Goal: Transaction & Acquisition: Register for event/course

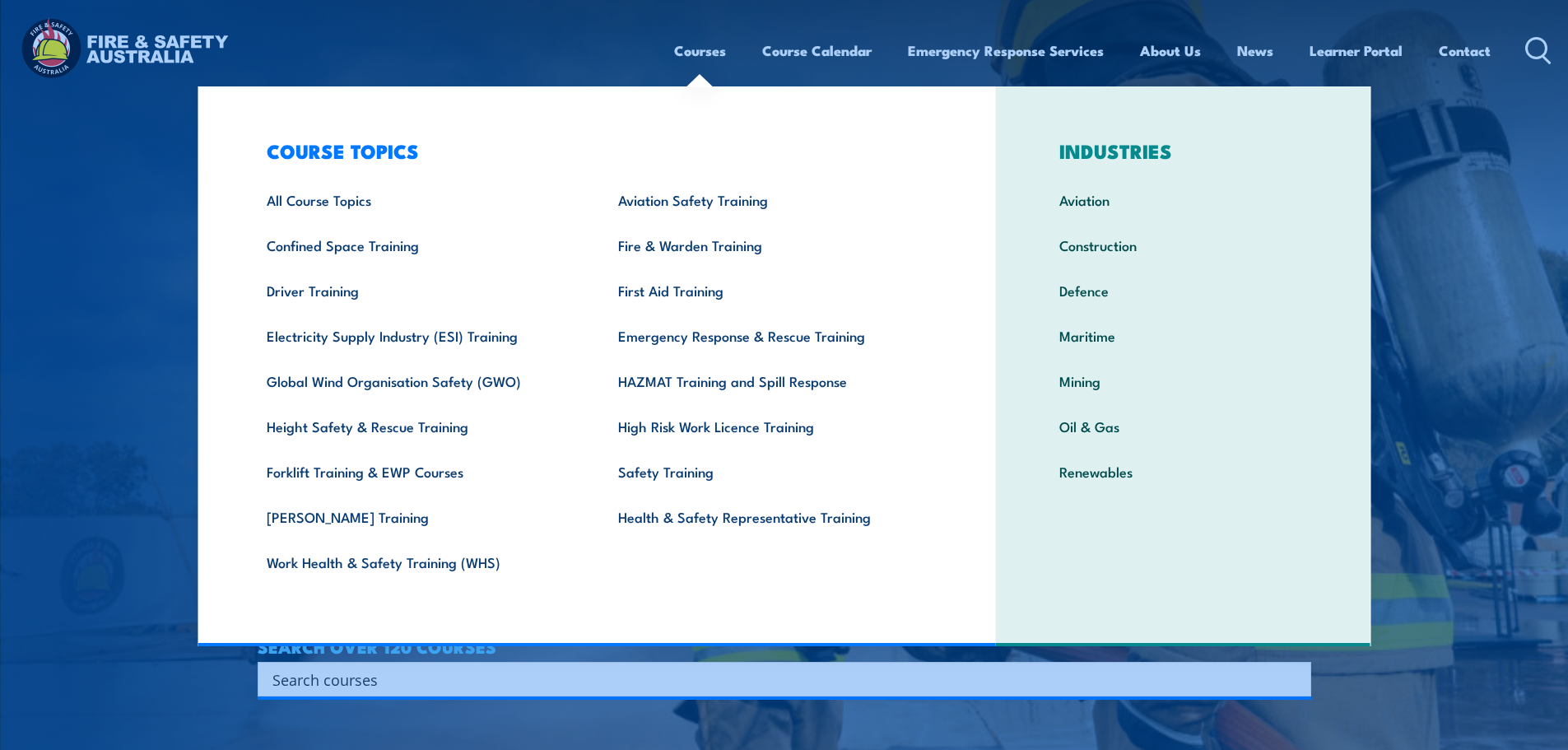
click at [679, 52] on link "Courses" at bounding box center [700, 50] width 52 height 43
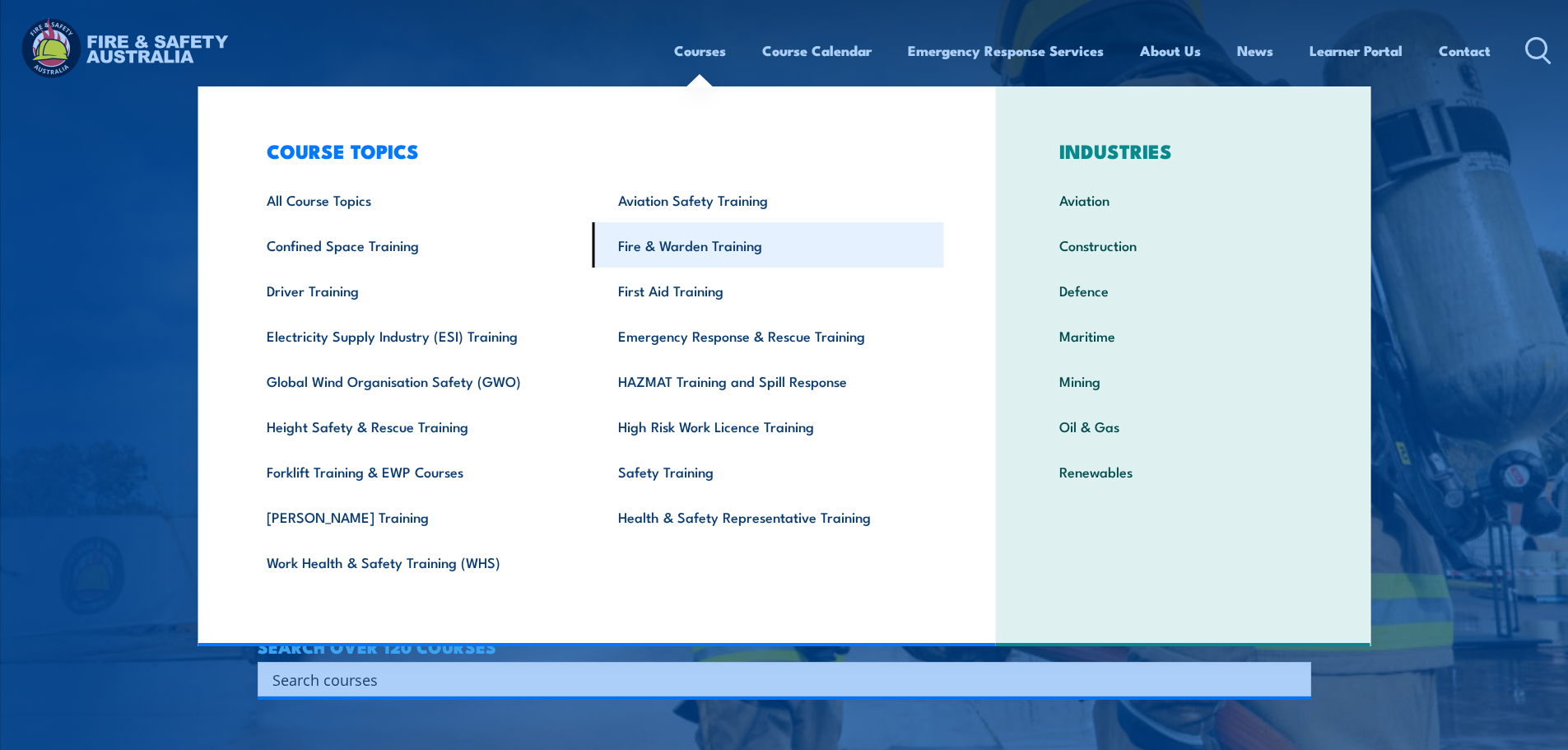
click at [706, 251] on link "Fire & Warden Training" at bounding box center [768, 244] width 351 height 45
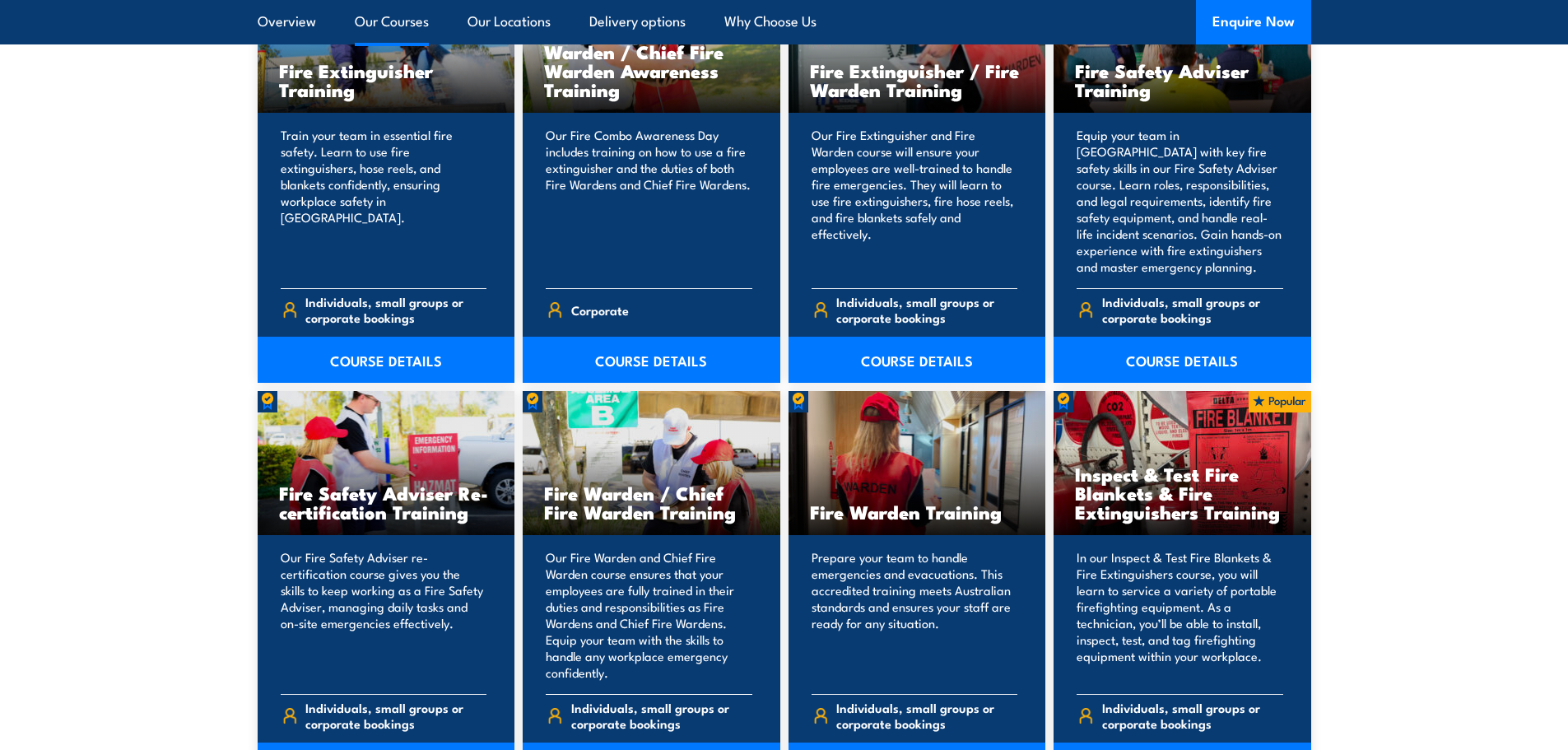
scroll to position [1811, 0]
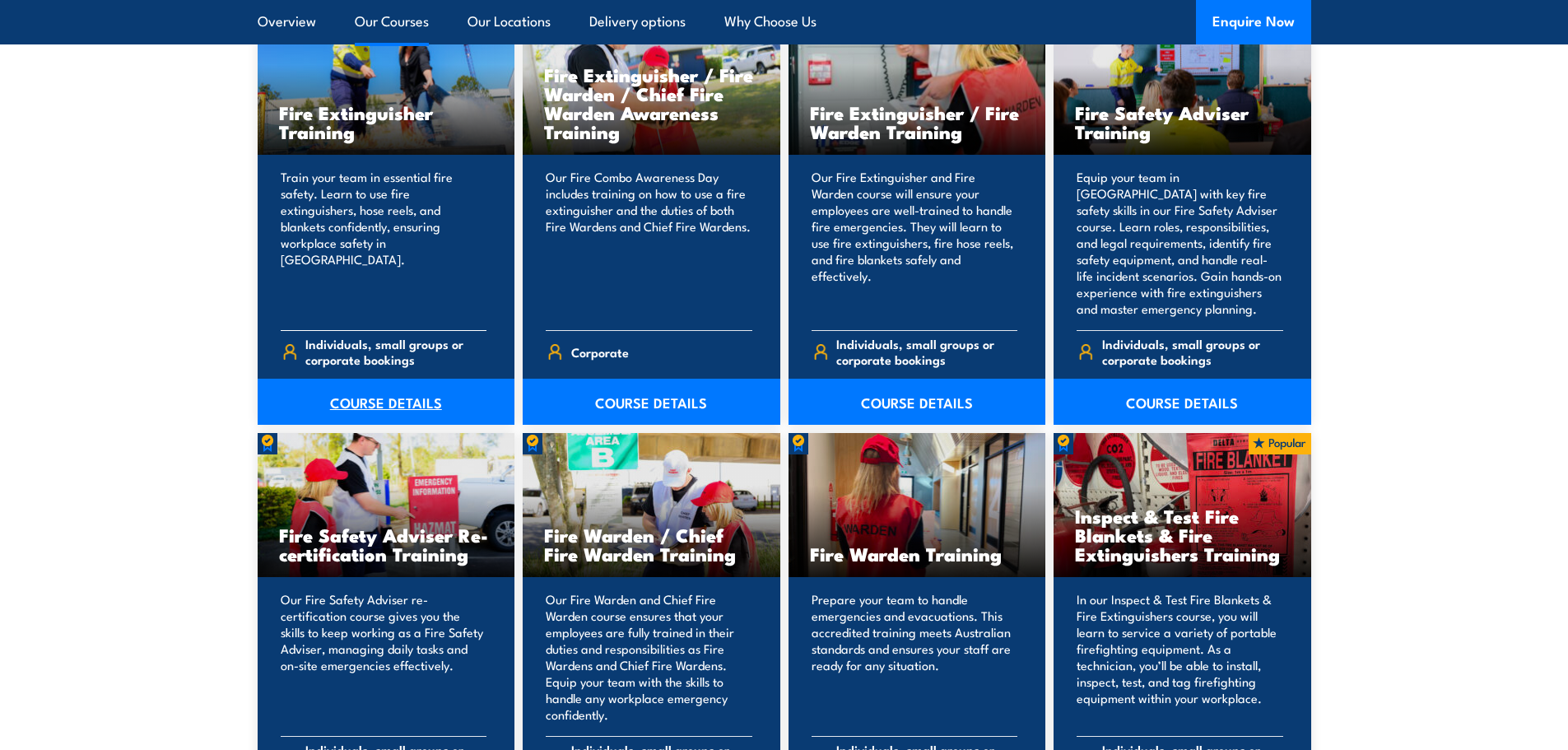
click at [372, 398] on link "COURSE DETAILS" at bounding box center [386, 401] width 258 height 46
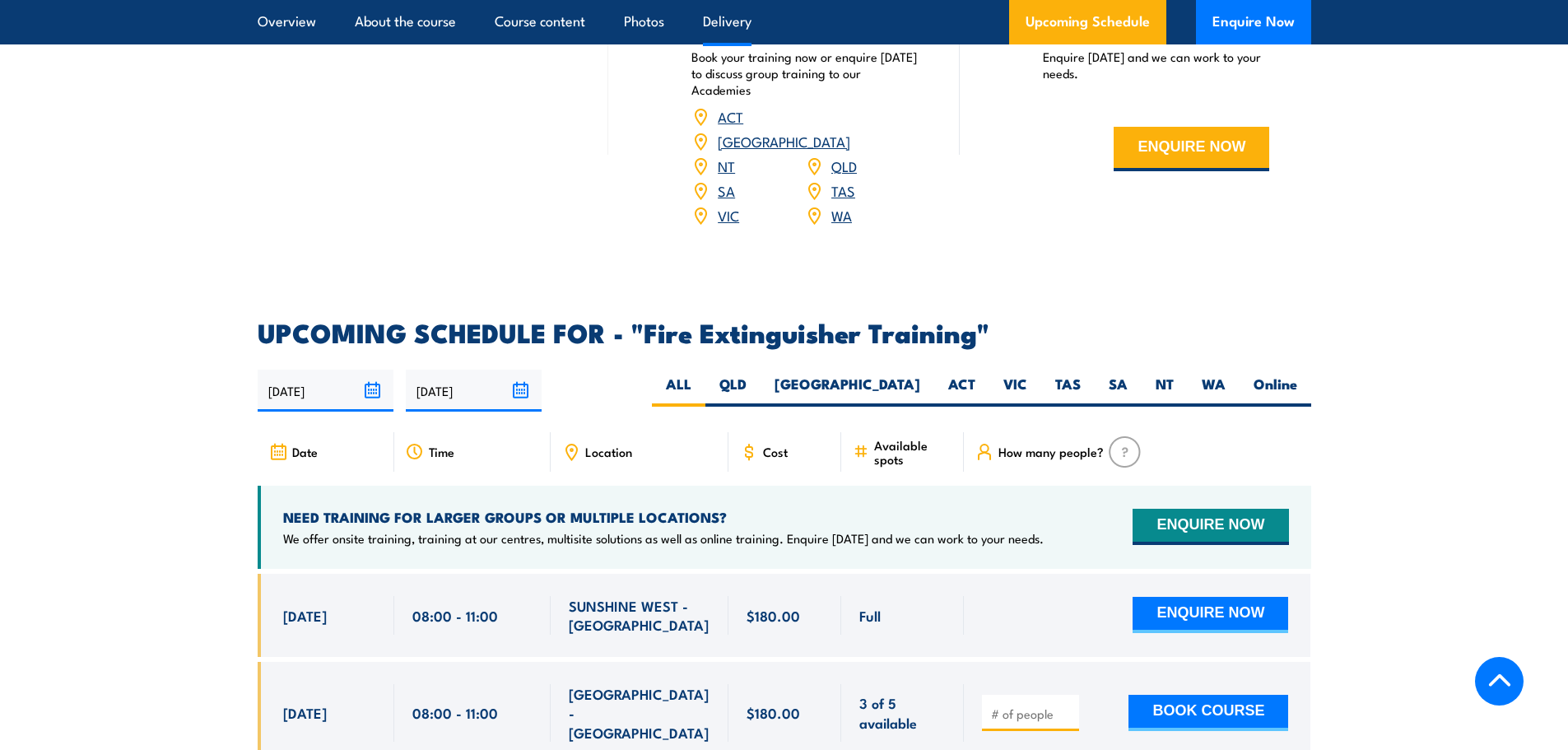
scroll to position [2469, 0]
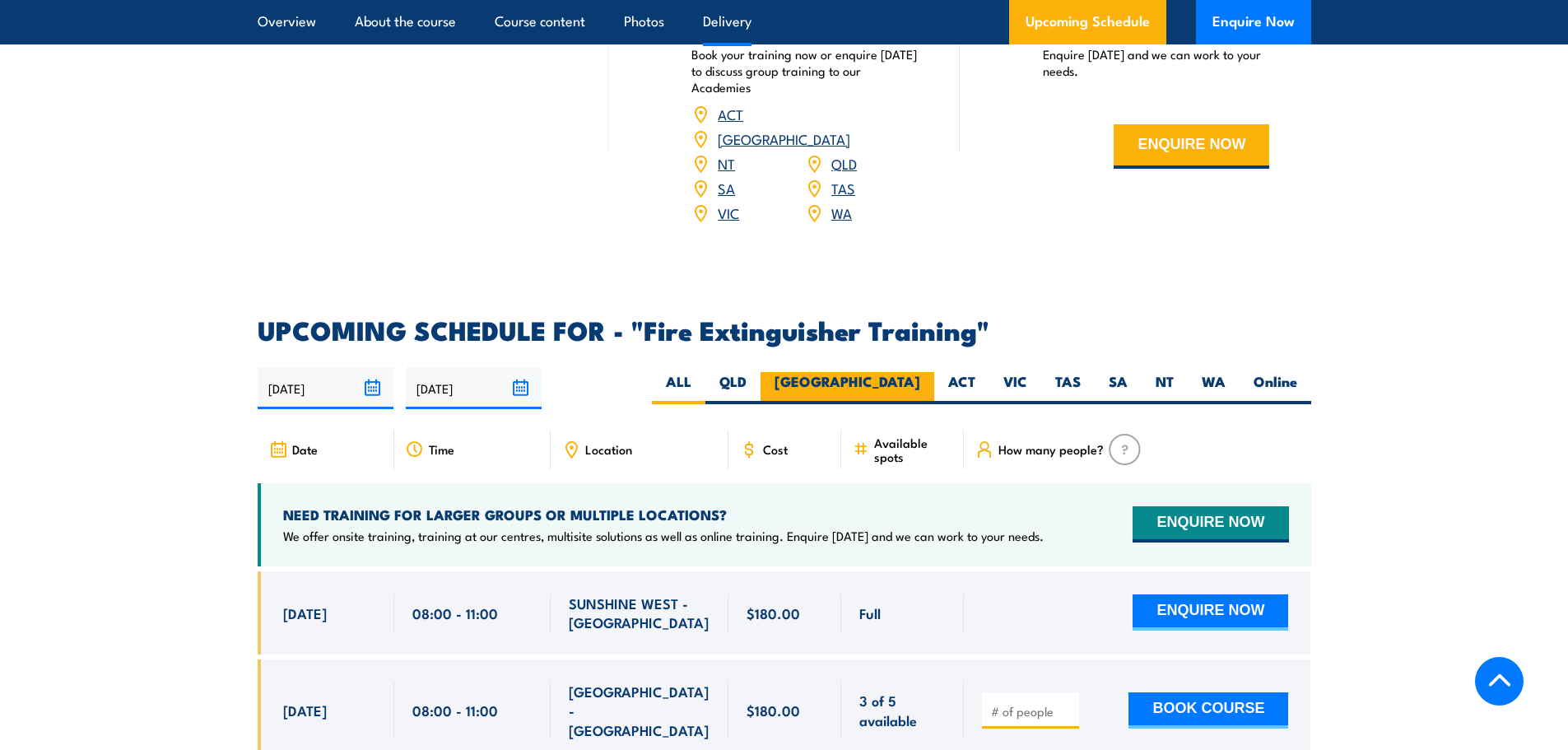
click at [897, 372] on label "NSW" at bounding box center [847, 388] width 174 height 32
click at [920, 372] on input "[GEOGRAPHIC_DATA]" at bounding box center [926, 378] width 11 height 11
radio input "true"
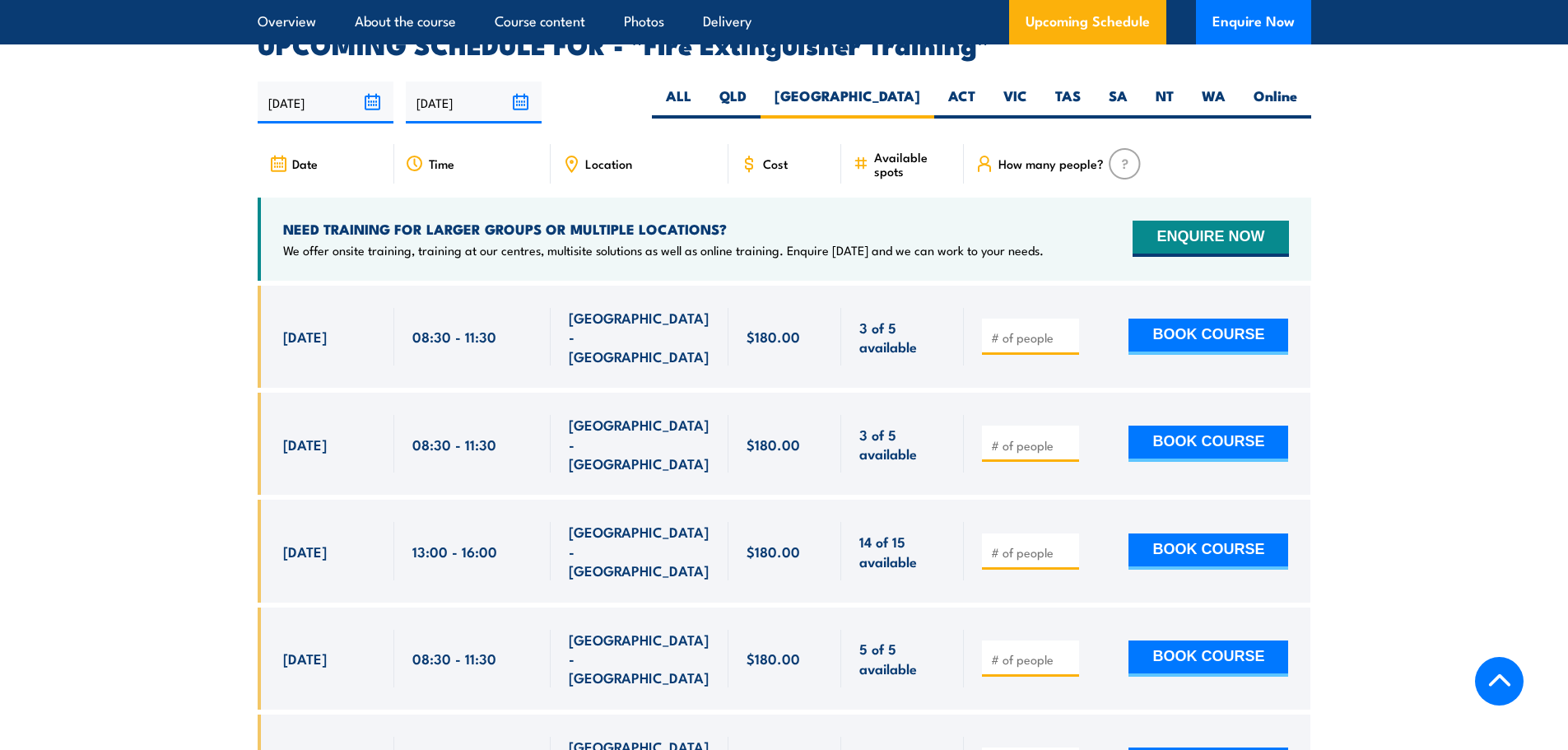
scroll to position [2762, 0]
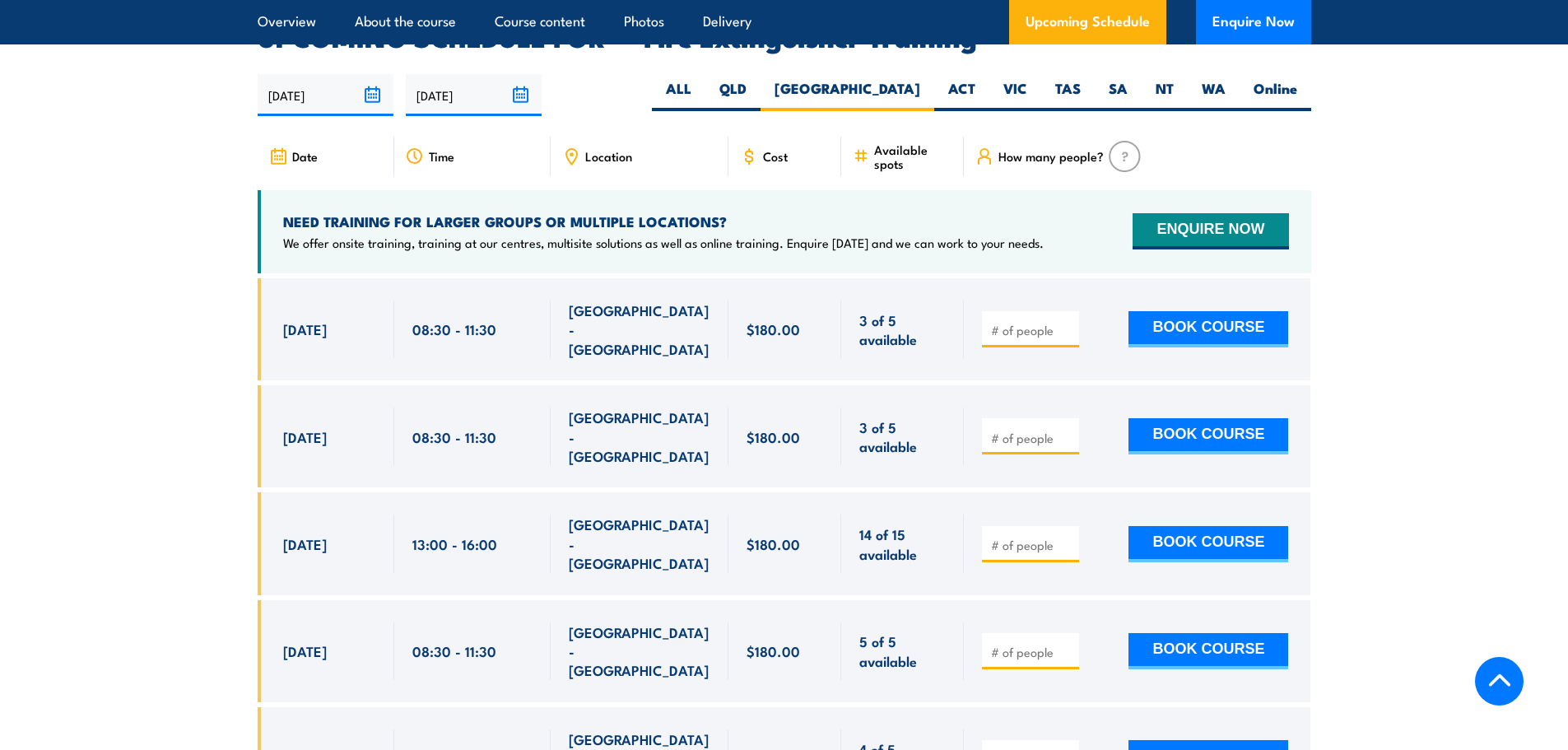
click at [1017, 430] on input "number" at bounding box center [1032, 438] width 82 height 17
type input "1"
click at [1194, 418] on button "BOOK COURSE" at bounding box center [1208, 436] width 160 height 36
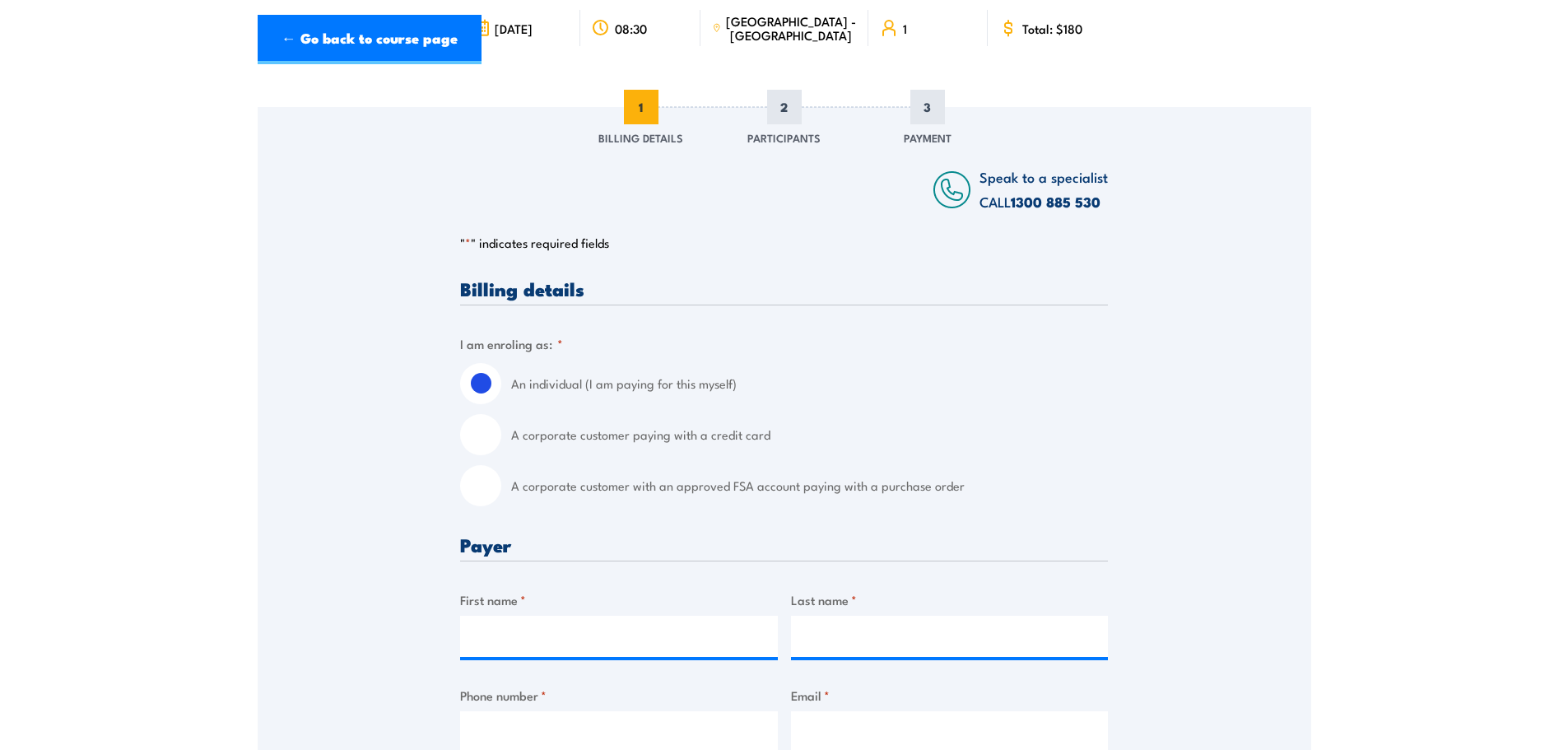
scroll to position [247, 0]
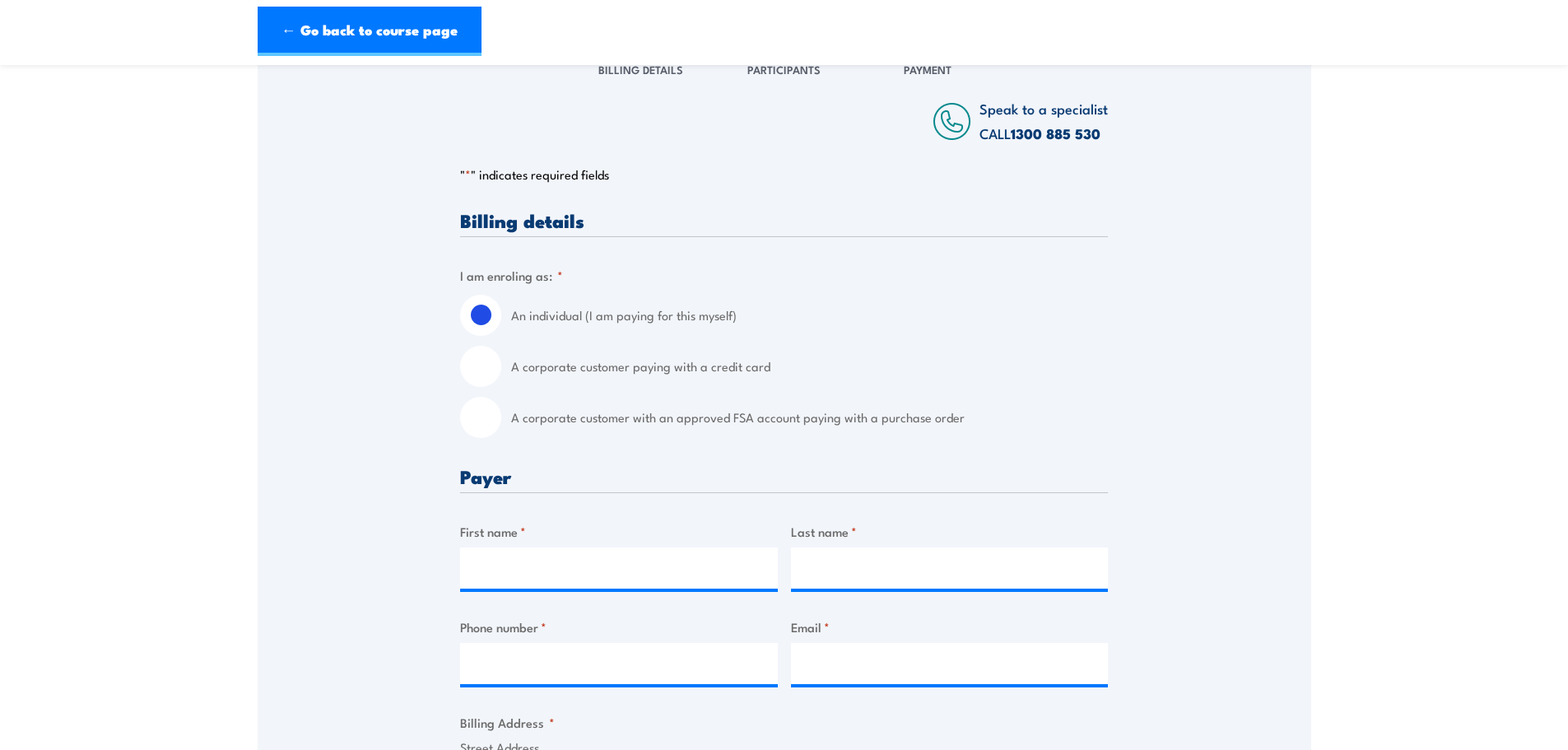
click at [486, 420] on input "A corporate customer with an approved FSA account paying with a purchase order" at bounding box center [480, 416] width 41 height 41
radio input "true"
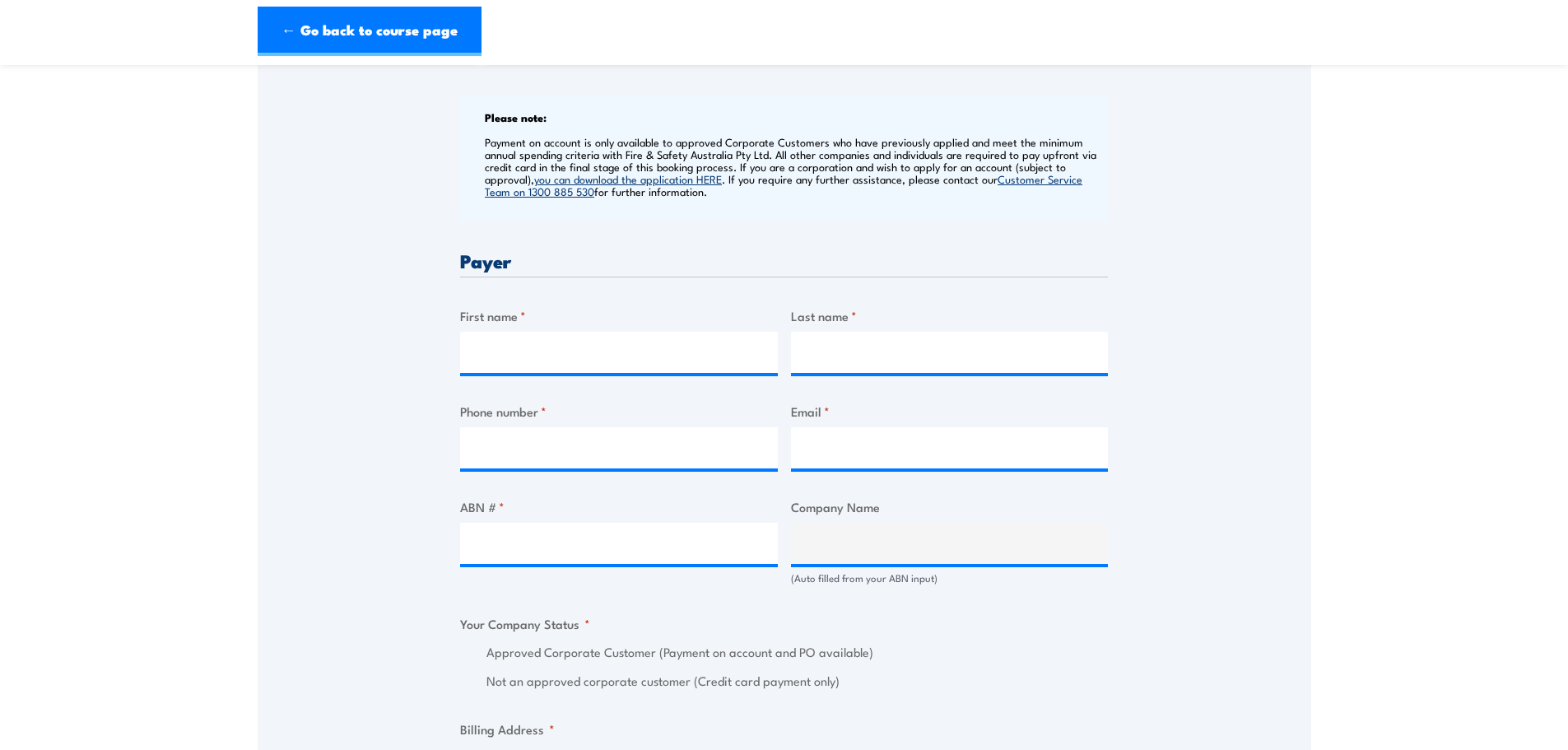
scroll to position [658, 0]
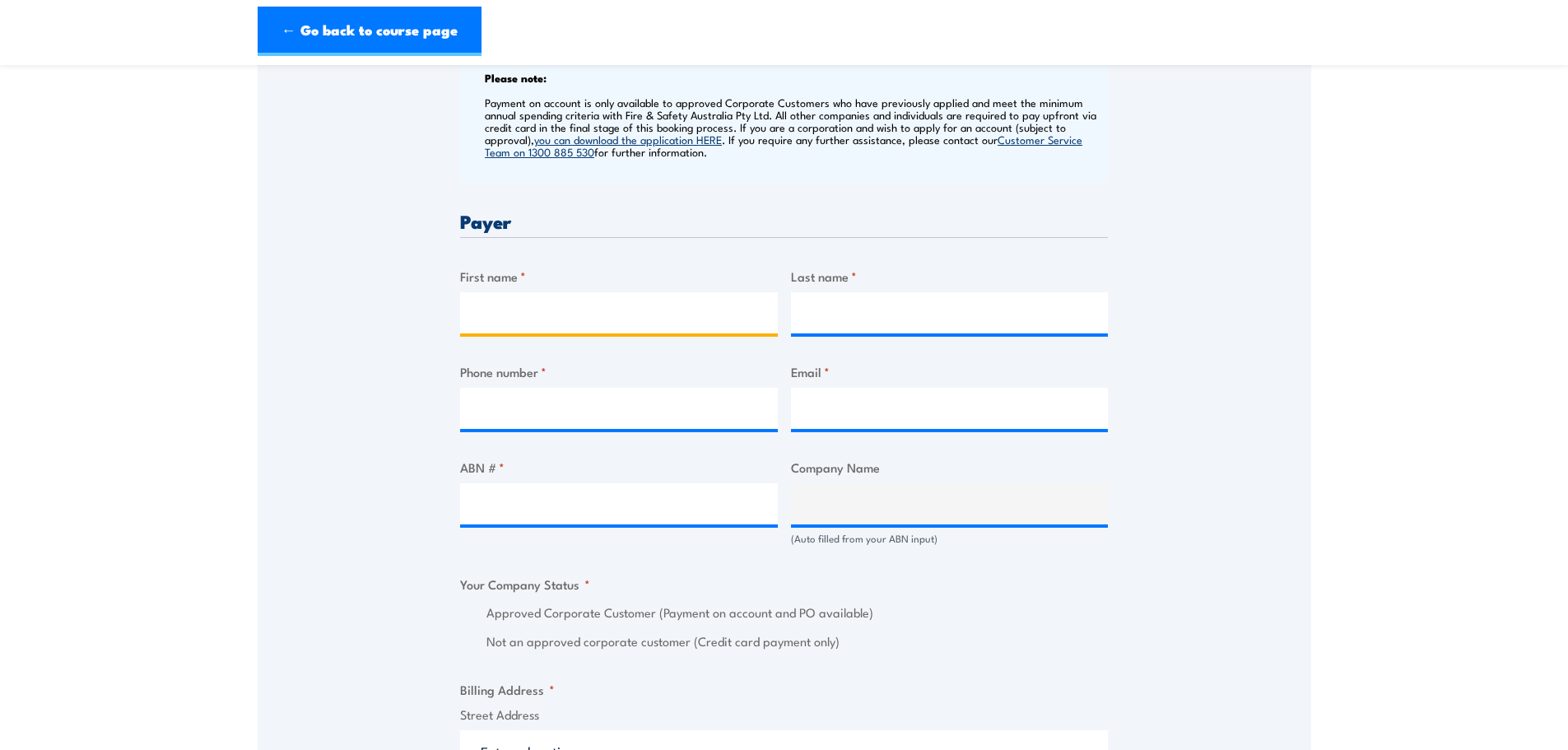
click at [528, 313] on input "First name *" at bounding box center [619, 312] width 318 height 41
type input "Sarah"
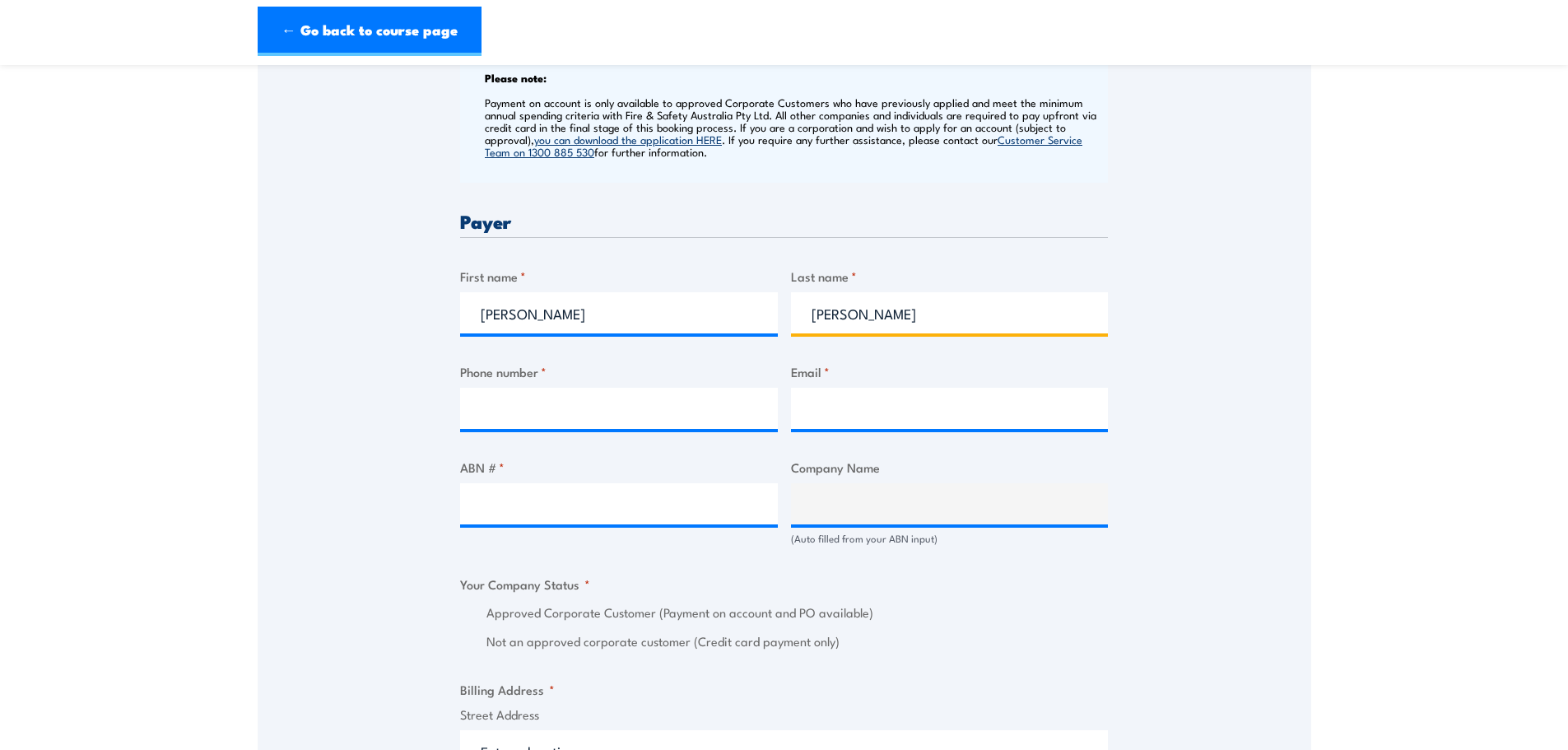
type input "Dalrymple"
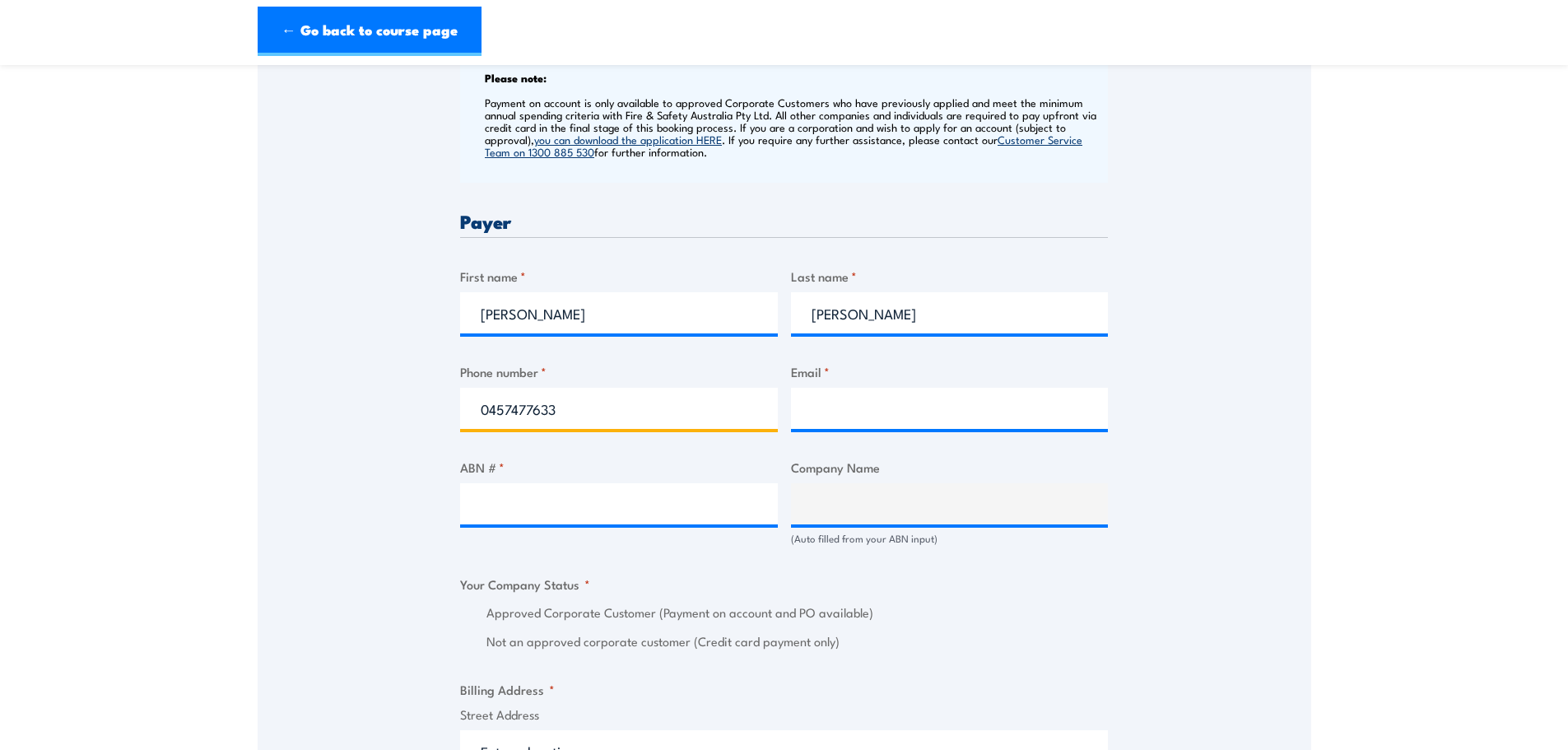
type input "0457477633"
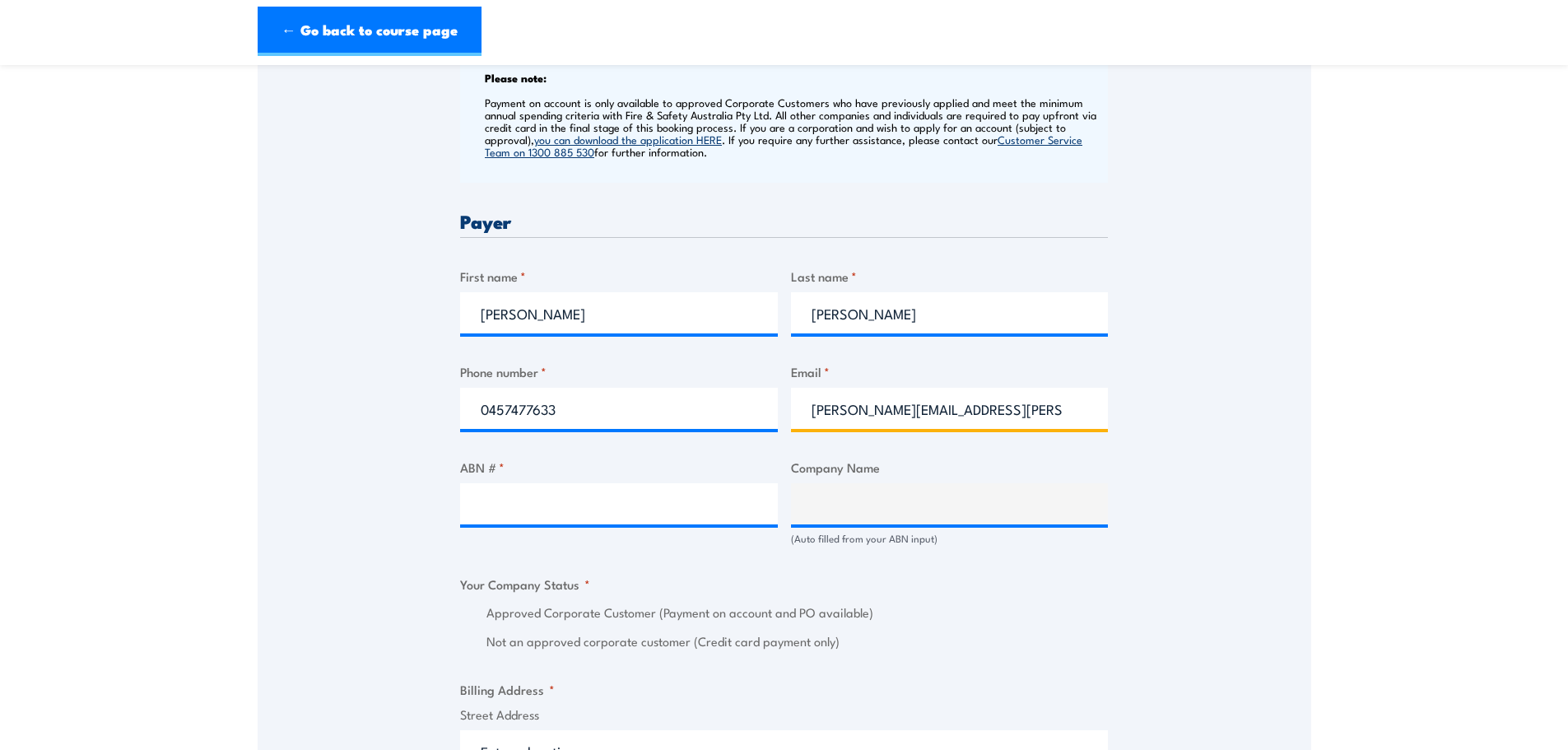
type input "sarah.dalrymple@lms.com.au"
type input "39059428474"
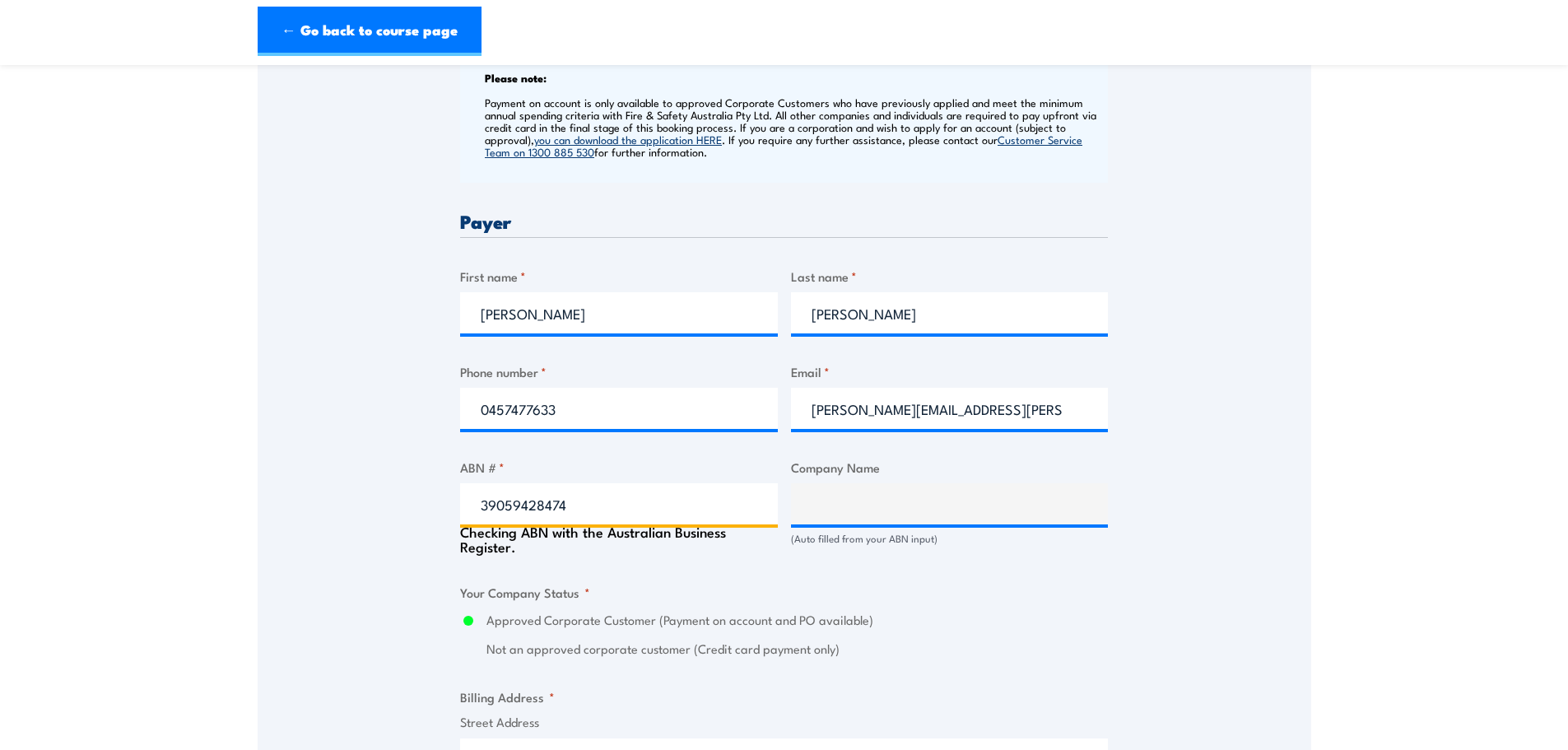
type input "LMS ENERGY PTY LTD"
radio input "true"
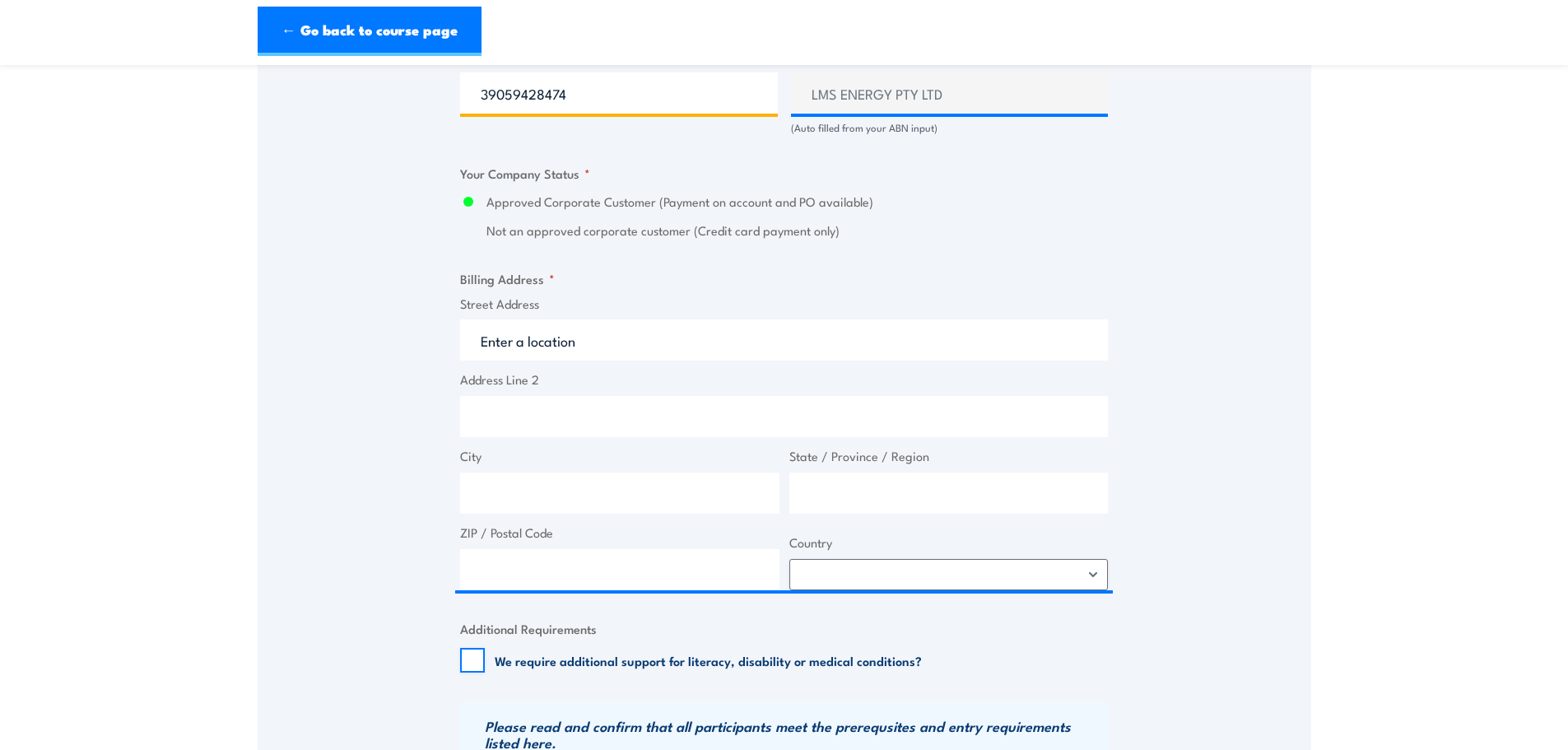
scroll to position [1069, 0]
type input "39059428474"
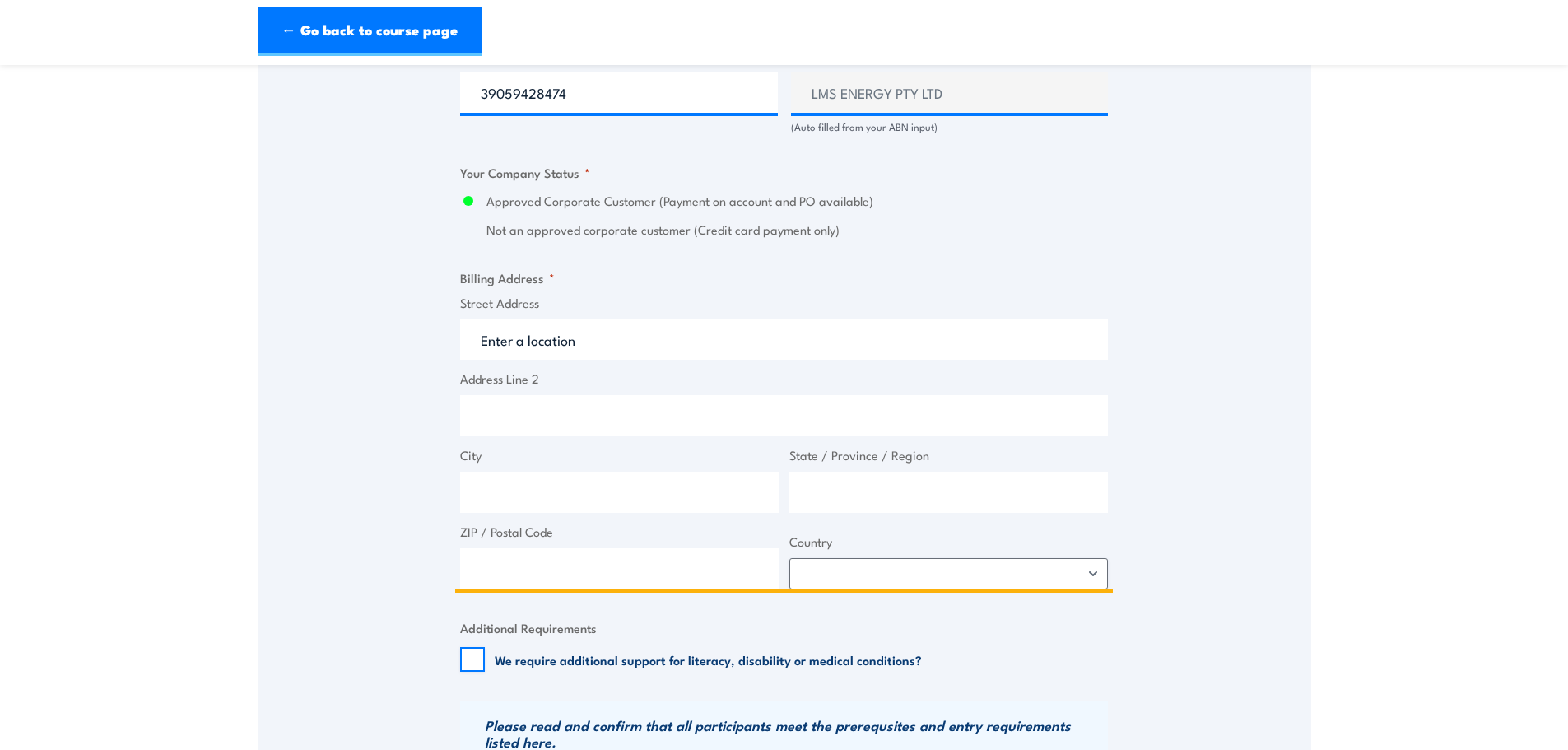
click at [558, 341] on input "Street Address" at bounding box center [784, 339] width 648 height 41
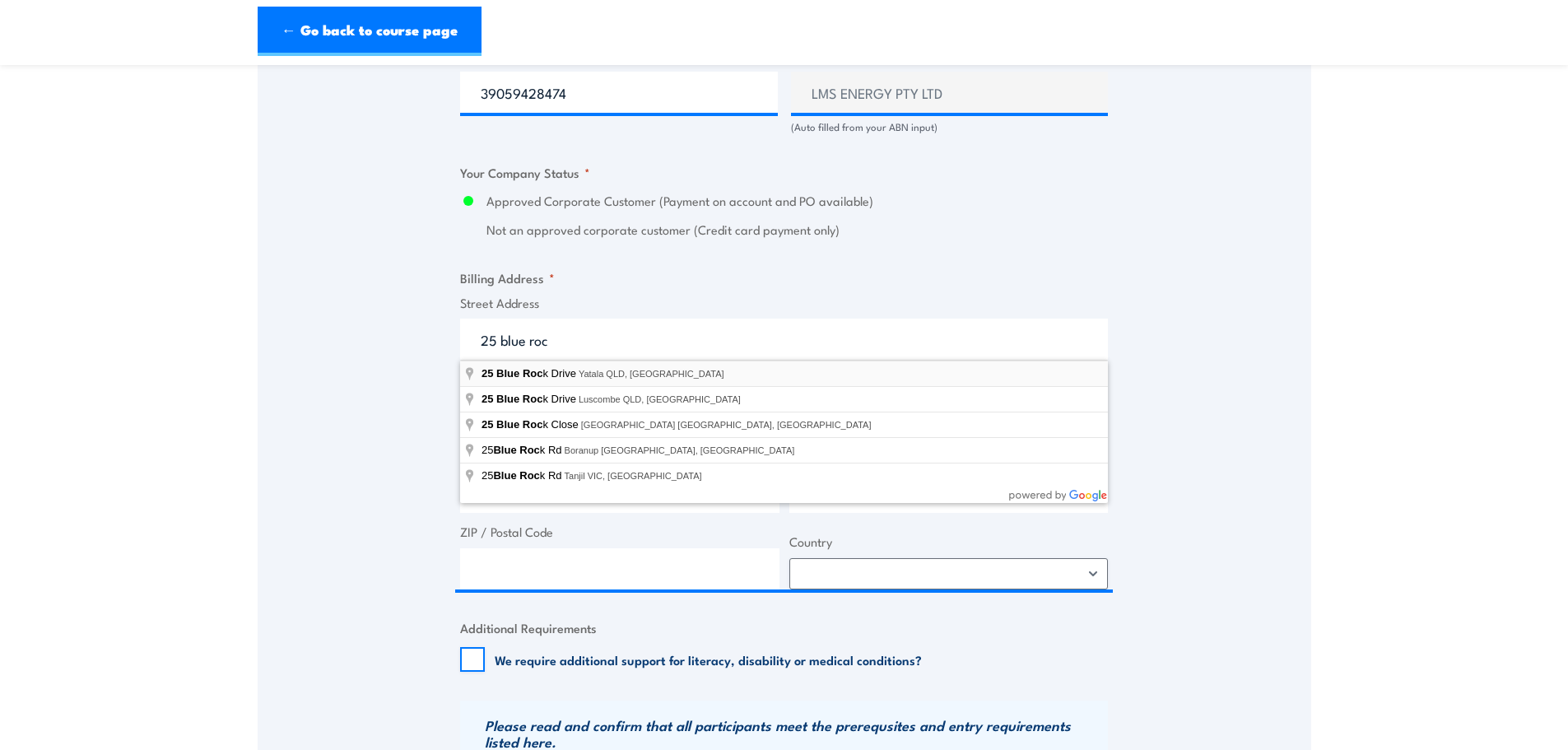
type input "25 Blue Rock Drive, Yatala QLD, Australia"
type input "25 Blue Rock Dr"
type input "Yatala"
type input "Queensland"
type input "4207"
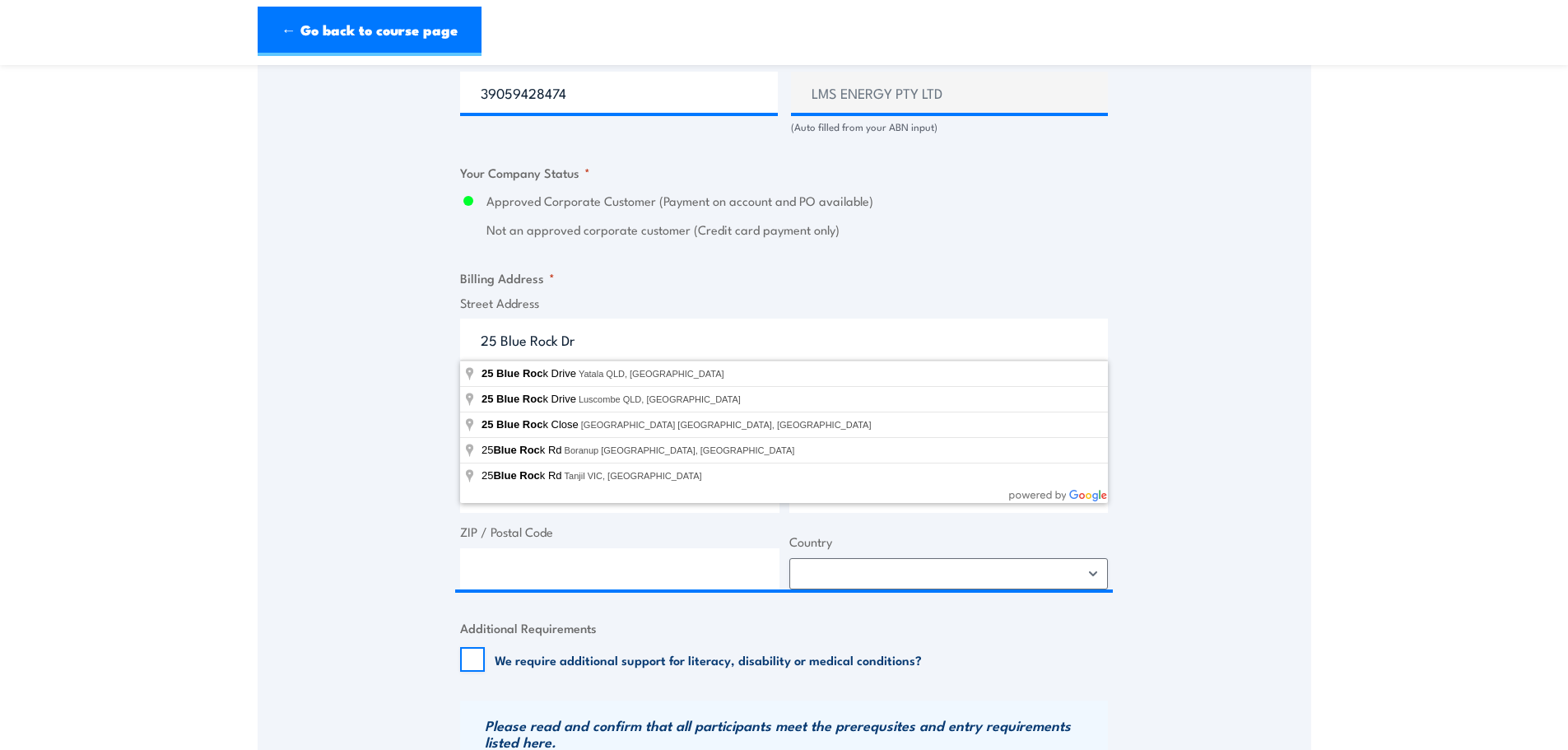
select select "Australia"
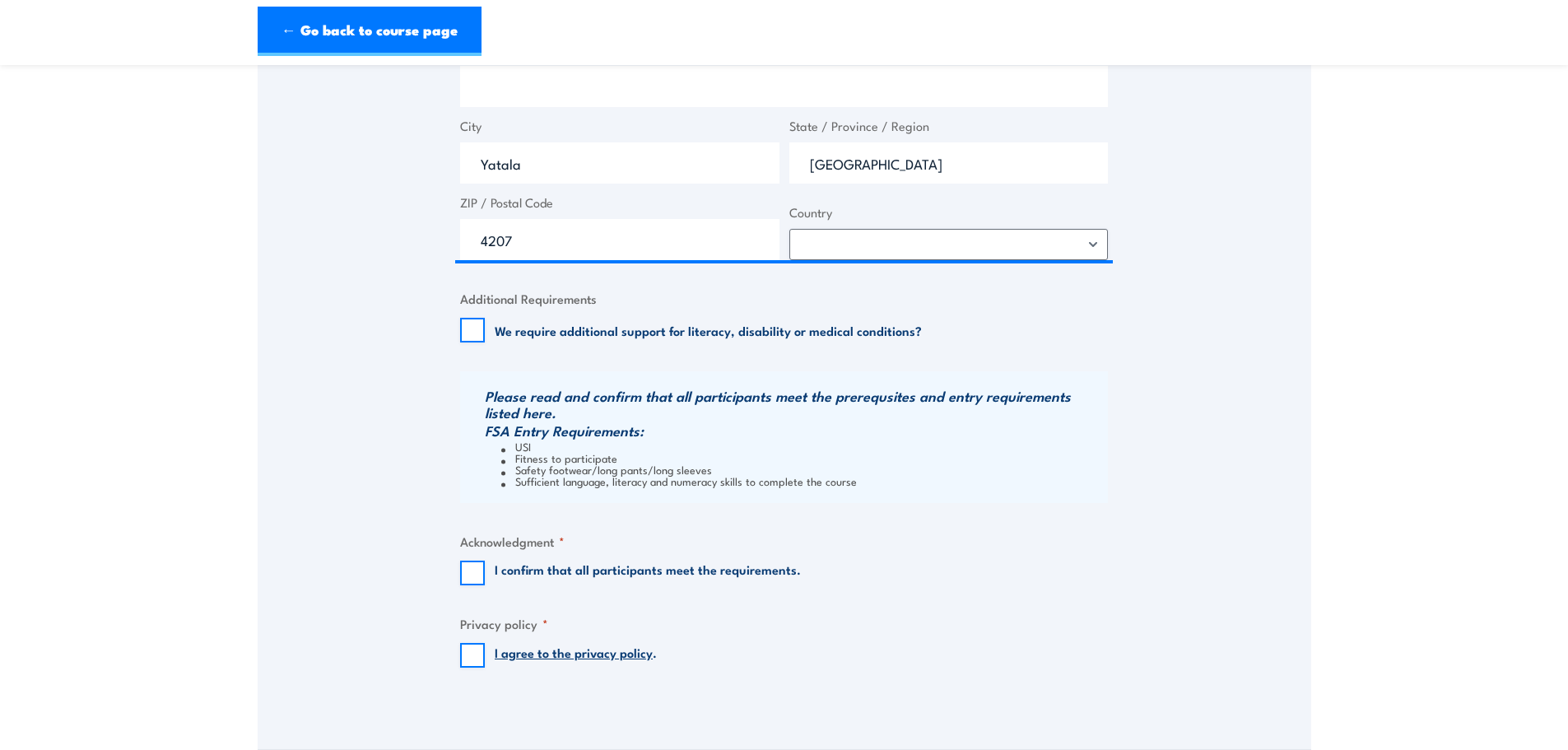
scroll to position [1481, 0]
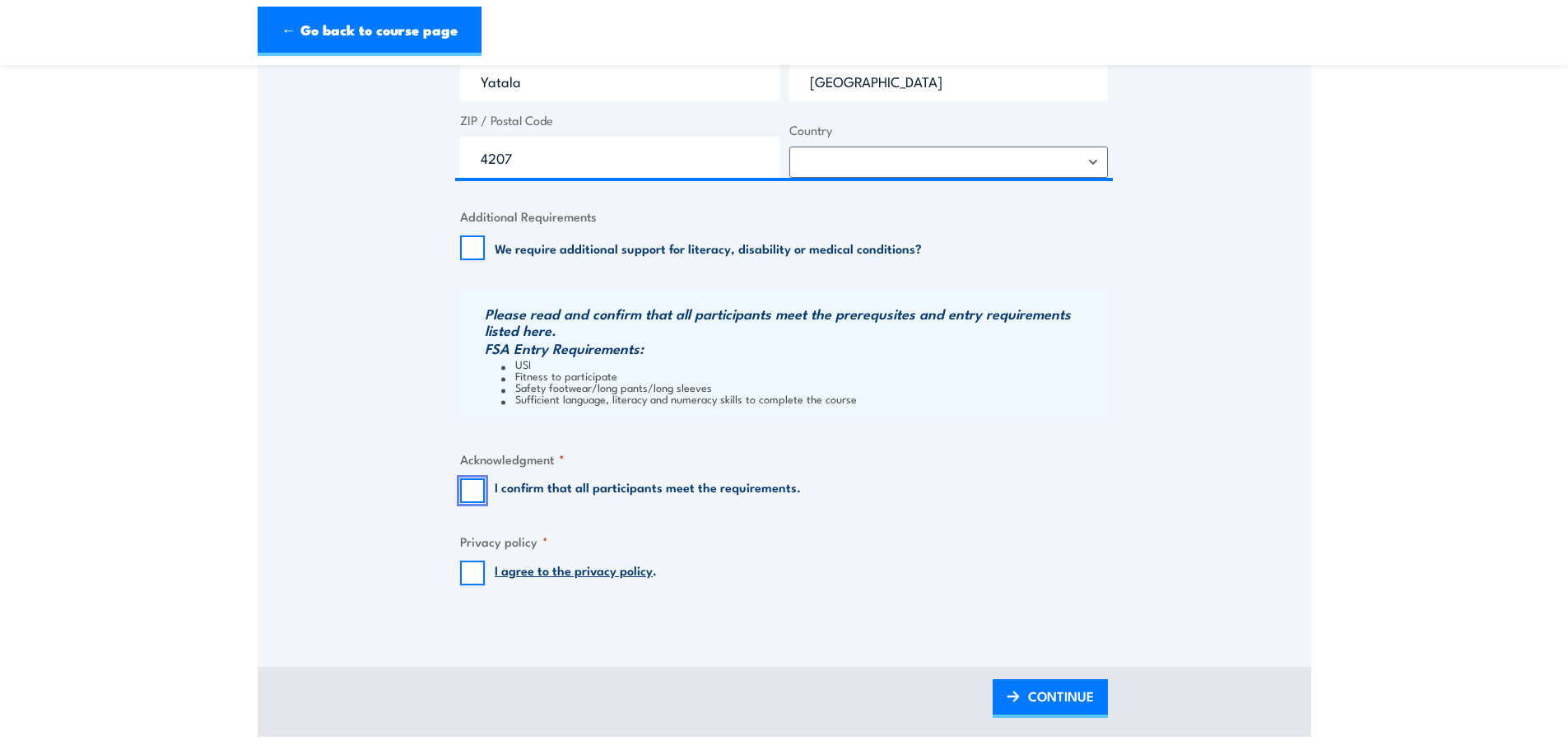
click at [461, 488] on input "I confirm that all participants meet the requirements." at bounding box center [472, 491] width 25 height 25
checkbox input "true"
click at [478, 569] on input "I agree to the privacy policy ." at bounding box center [472, 573] width 25 height 25
checkbox input "true"
click at [1038, 686] on span "CONTINUE" at bounding box center [1061, 695] width 66 height 43
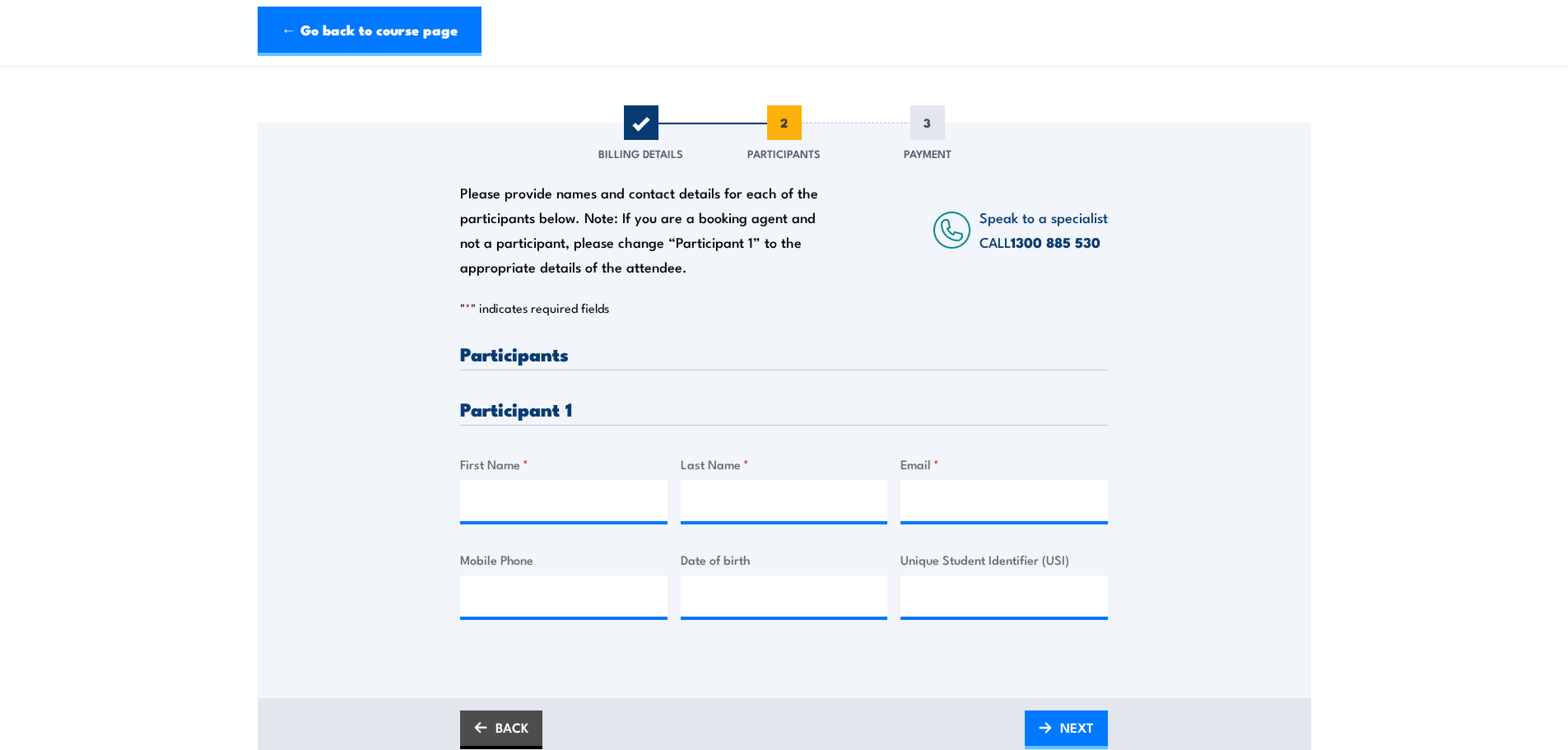
scroll to position [165, 0]
click at [536, 500] on input "First Name *" at bounding box center [563, 499] width 207 height 41
type input "Jason"
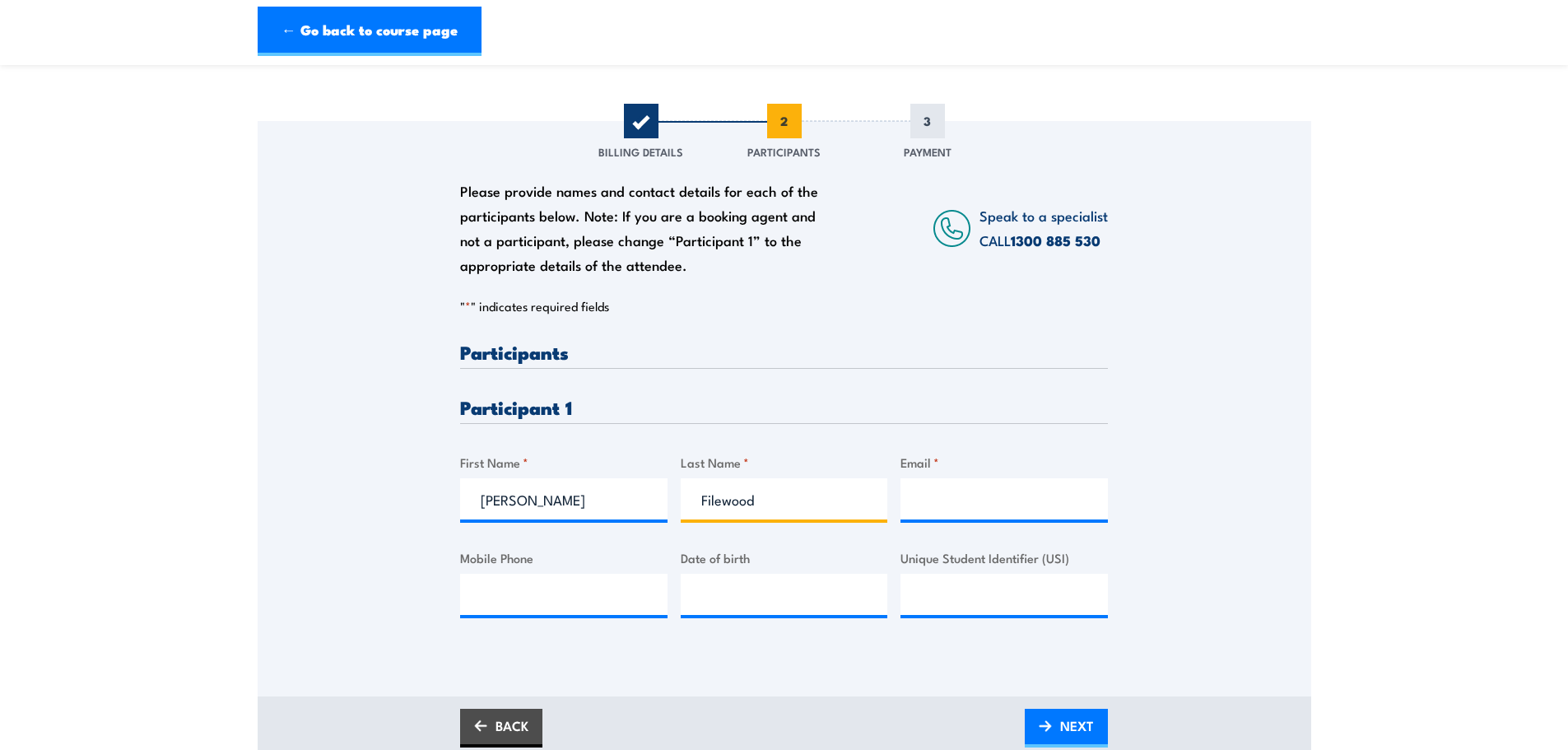
type input "Filewood"
click at [933, 496] on input "Email *" at bounding box center [1003, 499] width 207 height 41
paste input "jason.filewood@lms.com.au"
type input "jason.filewood@lms.com.au"
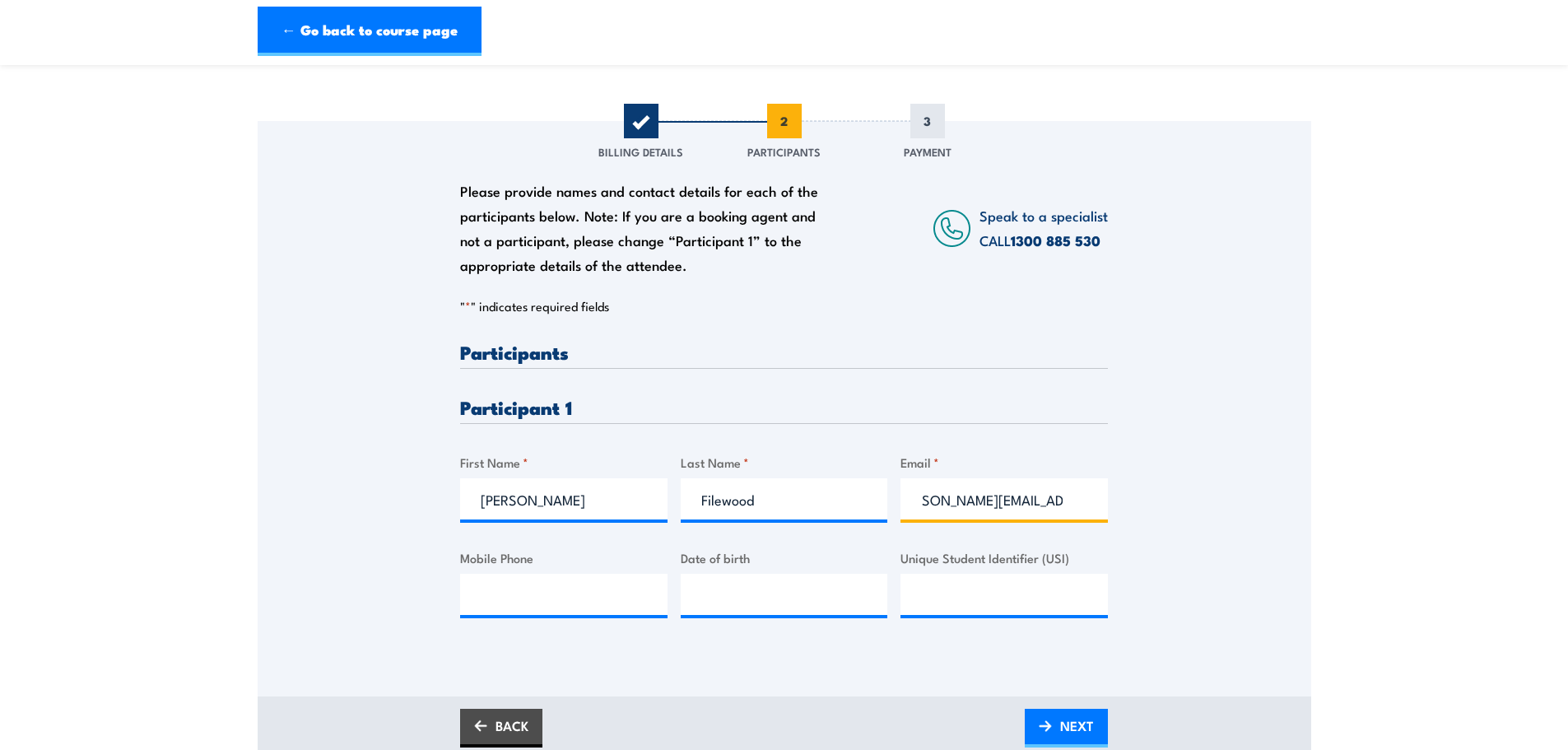
scroll to position [0, 0]
click at [502, 596] on input "Mobile Phone" at bounding box center [563, 594] width 207 height 41
paste input "0409094299"
type input "0409094299"
click at [706, 589] on input "__/__/____" at bounding box center [784, 594] width 207 height 41
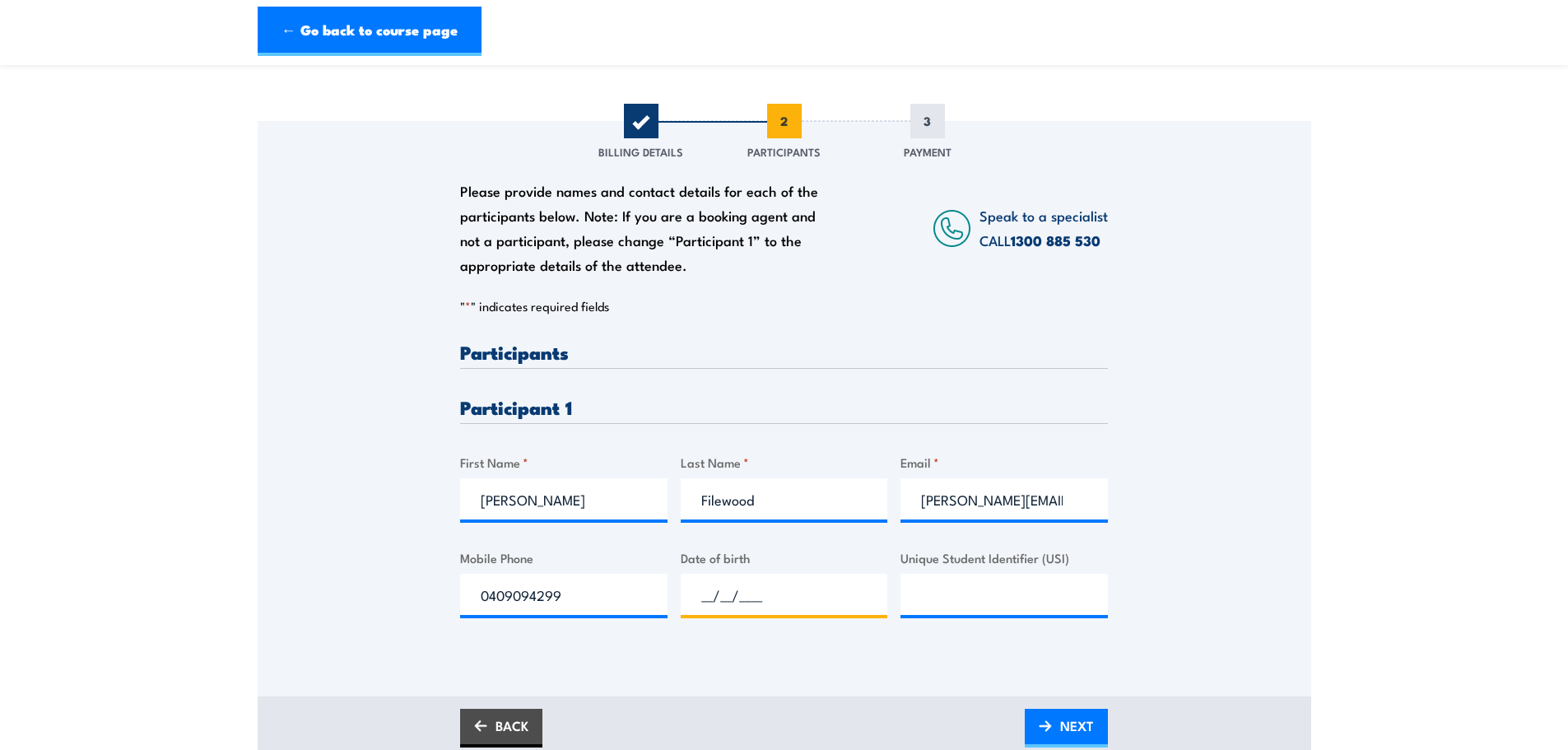
paste input "19/05/1980"
type input "19/05/1980"
click at [924, 599] on input "Unique Student Identifier (USI)" at bounding box center [1003, 594] width 207 height 41
paste input "LUG27ETU7S"
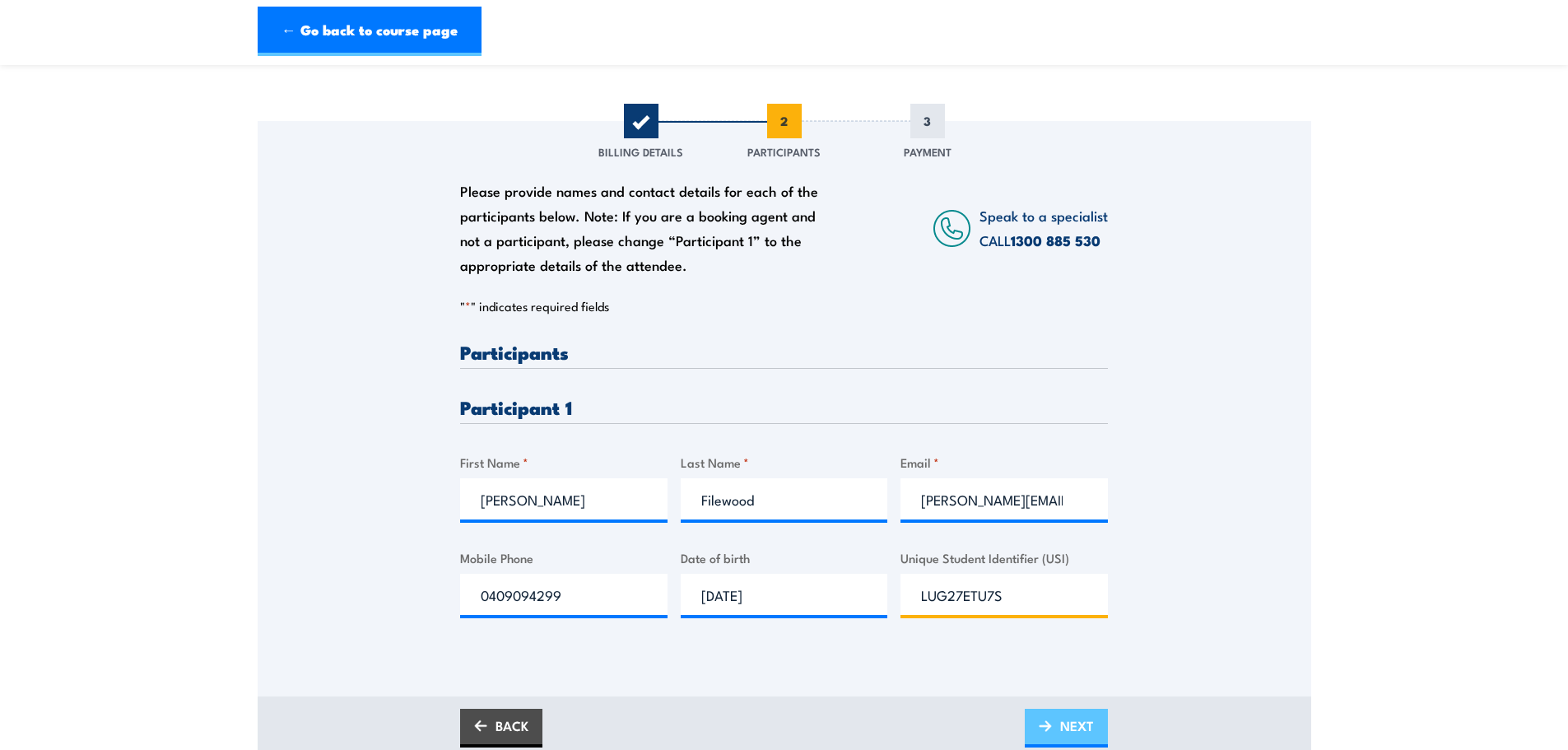
type input "LUG27ETU7S"
click at [1068, 733] on span "NEXT" at bounding box center [1077, 724] width 34 height 43
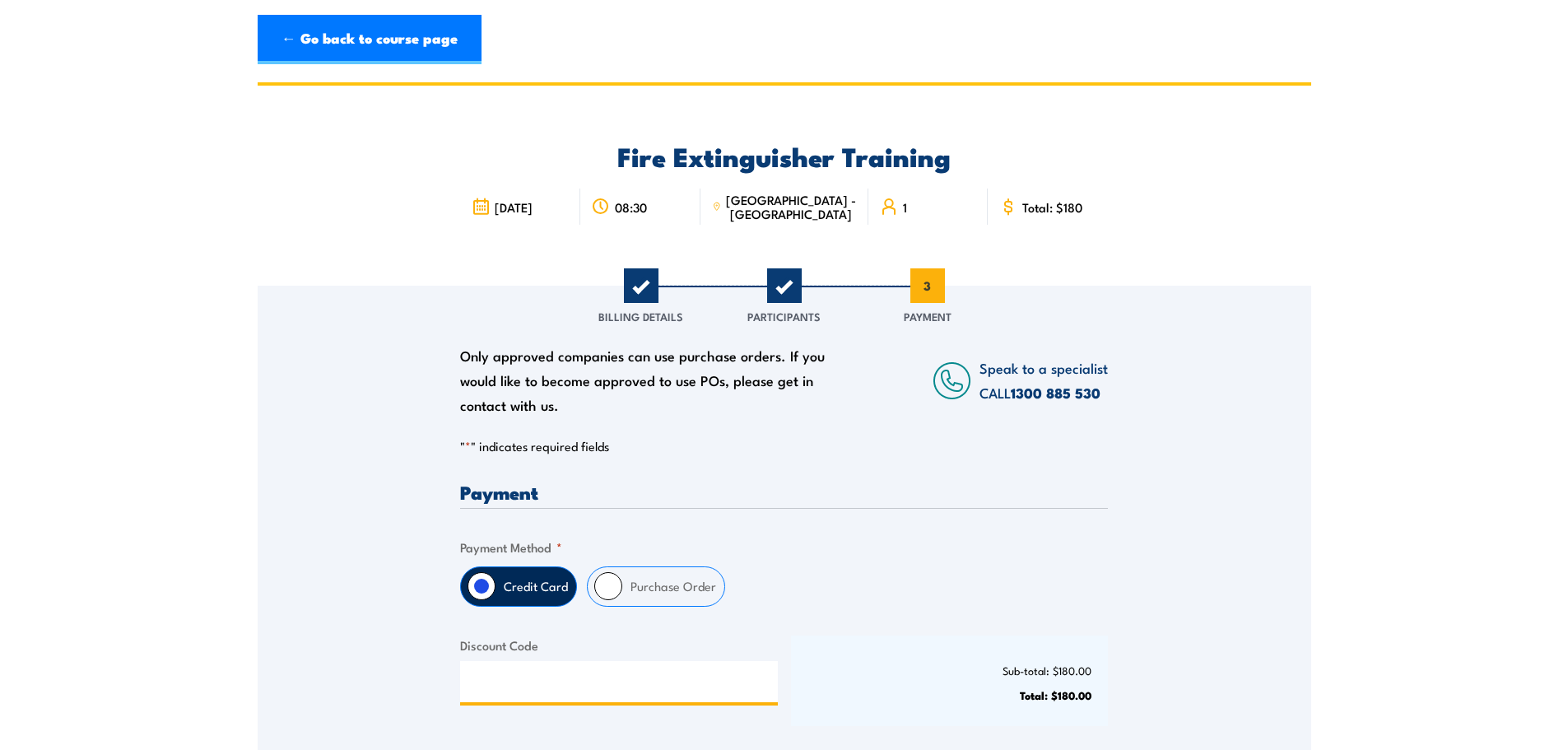
click at [497, 681] on input "Discount Code" at bounding box center [619, 681] width 318 height 41
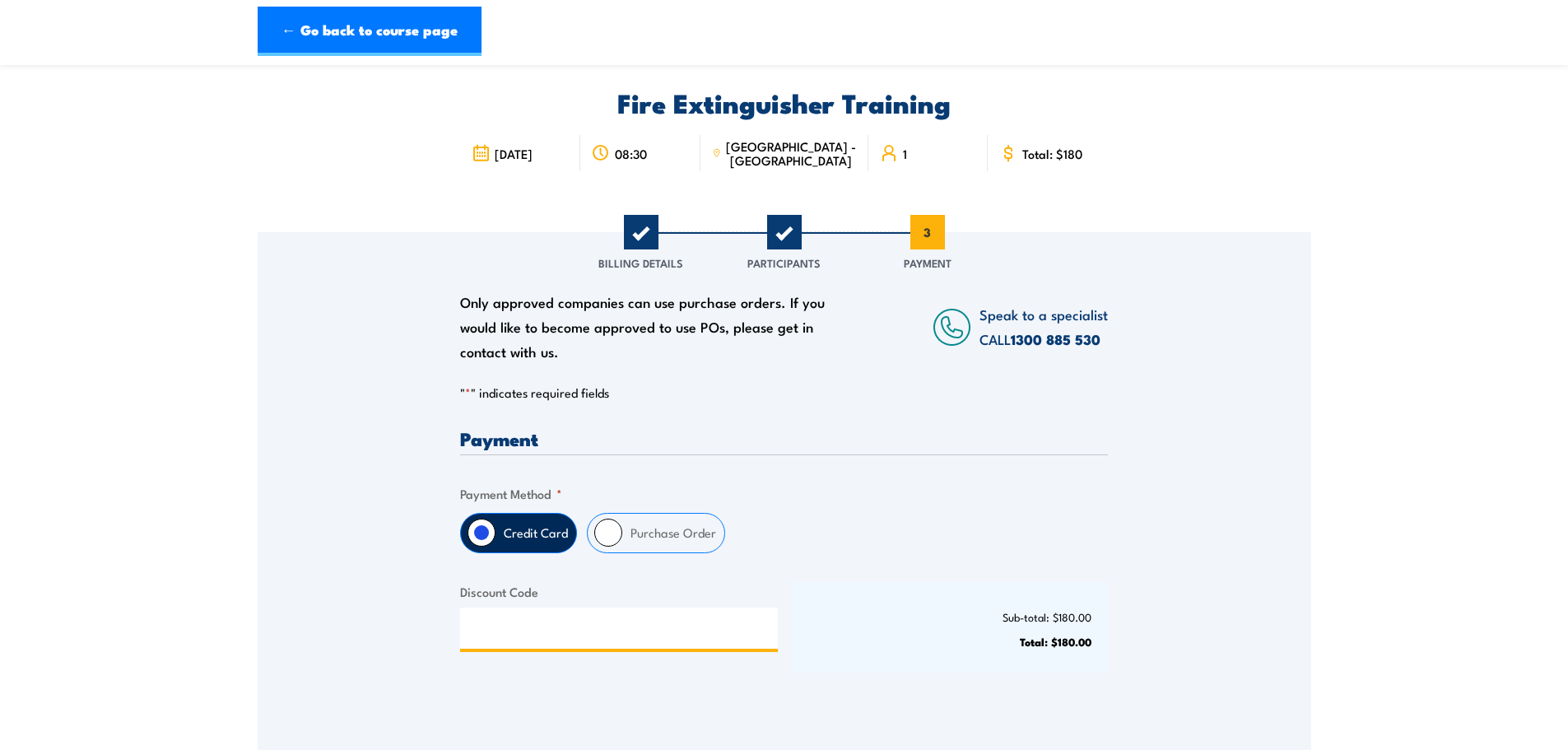
scroll to position [165, 0]
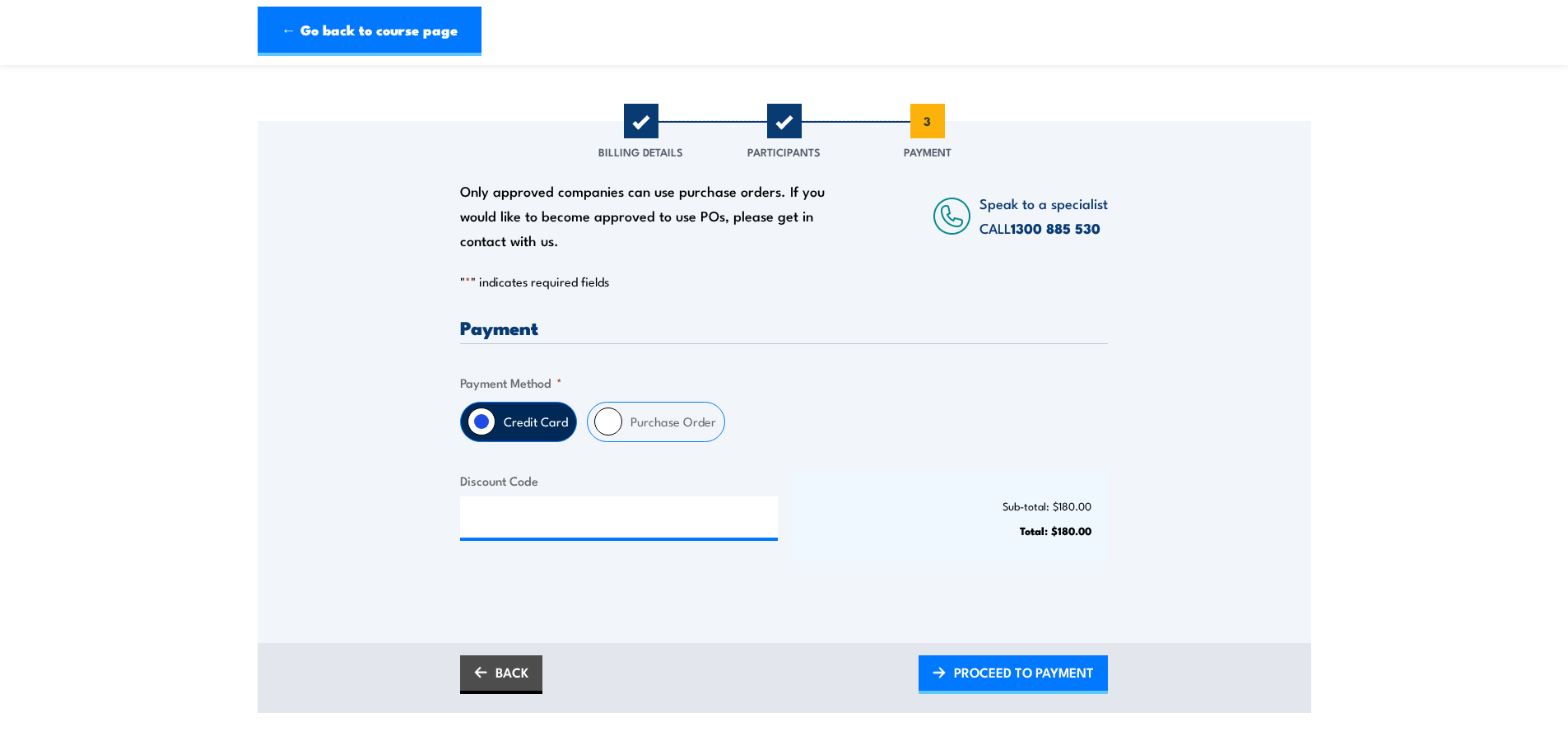
click at [604, 419] on input "Purchase Order" at bounding box center [608, 422] width 28 height 28
radio input "true"
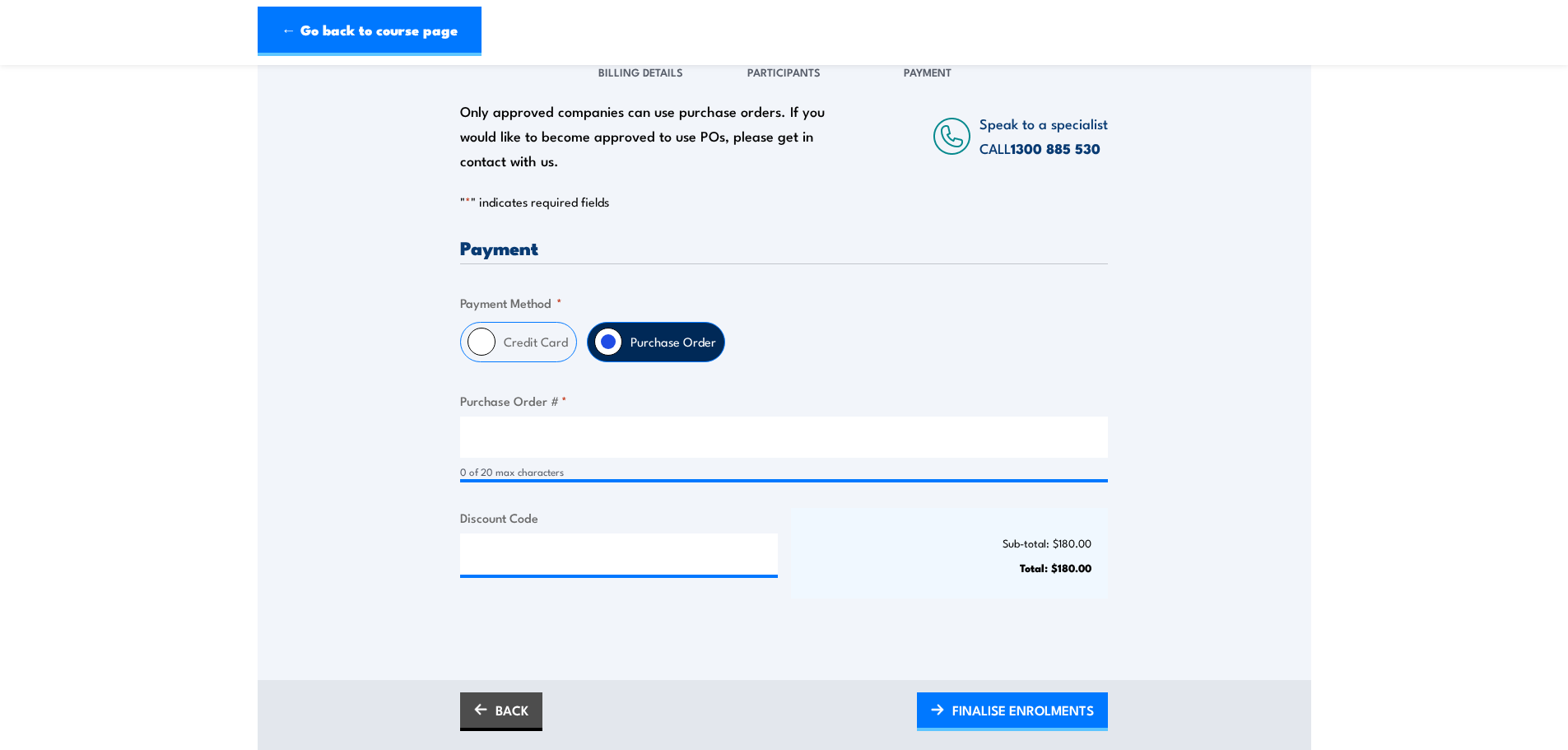
scroll to position [247, 0]
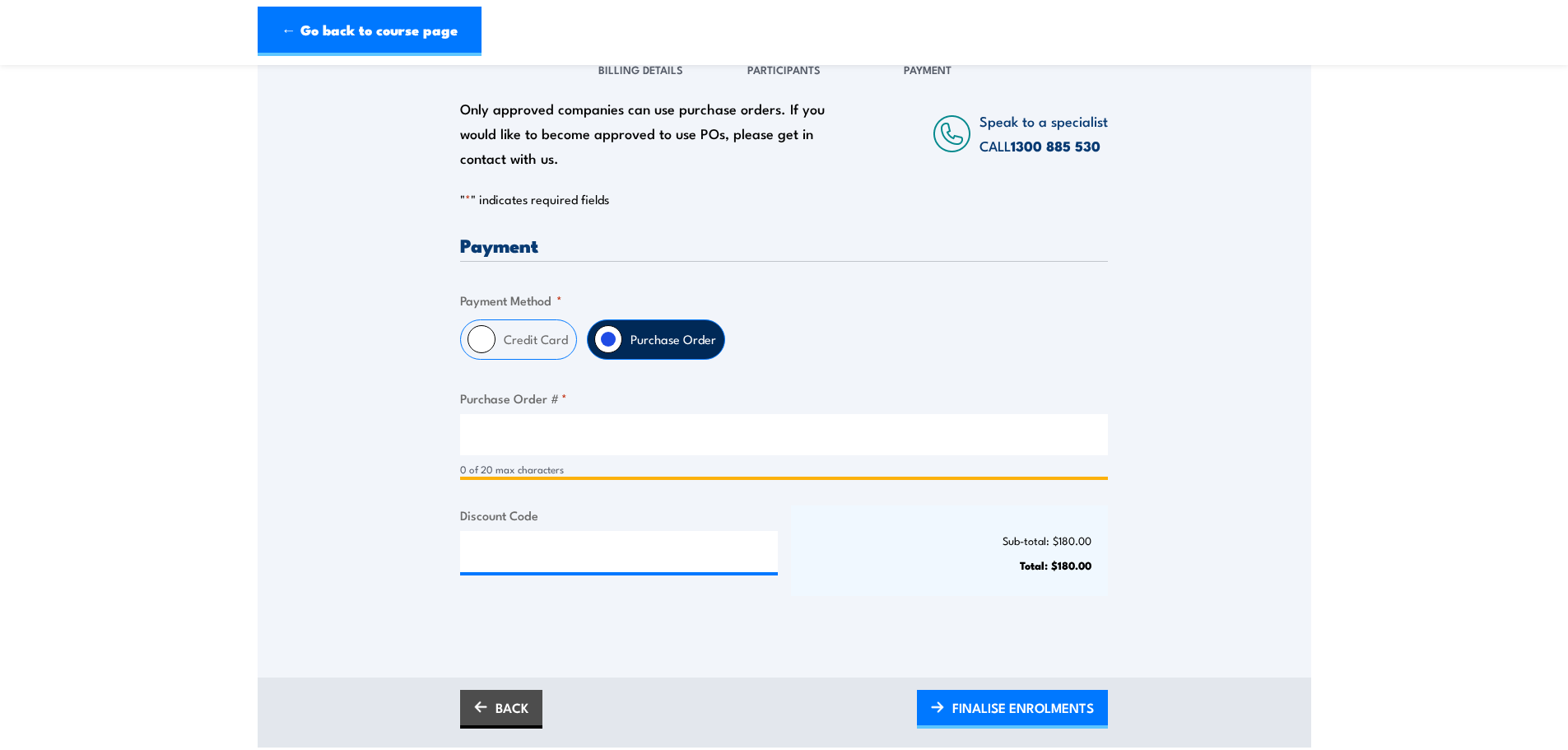
click at [555, 446] on input "Purchase Order # *" at bounding box center [784, 434] width 648 height 41
type input "P1048450"
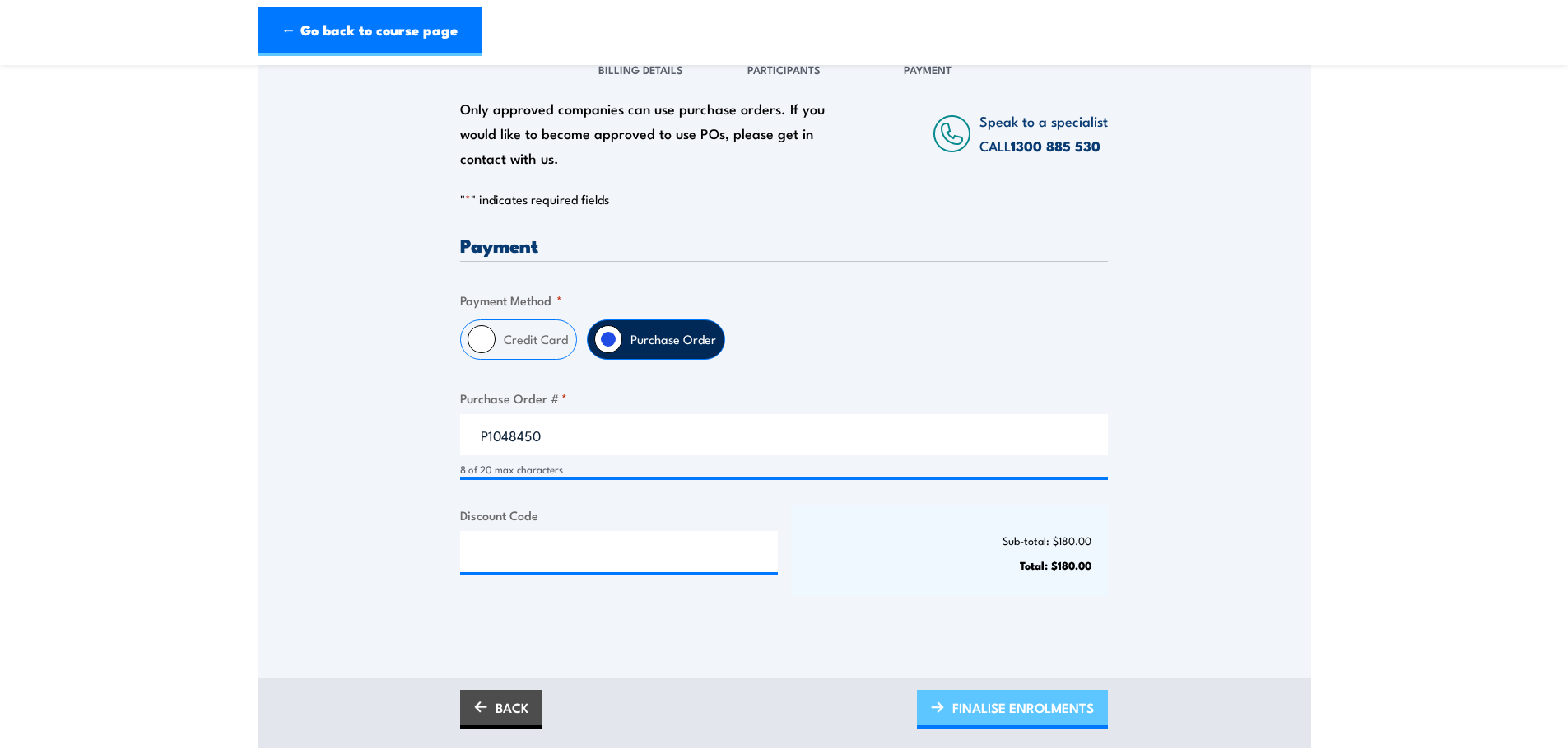
drag, startPoint x: 982, startPoint y: 714, endPoint x: 1000, endPoint y: 725, distance: 21.1
click at [984, 714] on span "FINALISE ENROLMENTS" at bounding box center [1023, 707] width 141 height 43
